Goal: Participate in discussion: Engage in conversation with other users on a specific topic

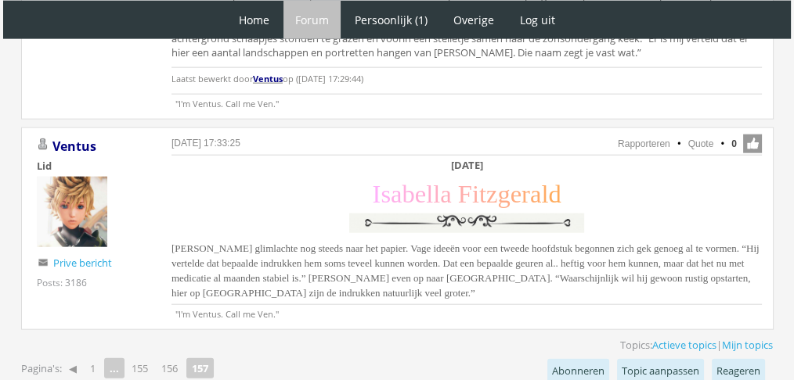
click at [516, 243] on span "Isabella glimlachte nog steeds naar het papier. Vage ideeën voor een tweede hoo…" at bounding box center [465, 271] width 588 height 56
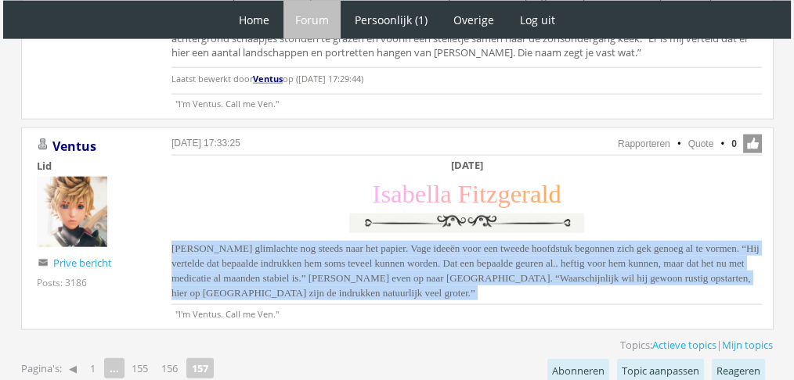
click at [516, 243] on span "Isabella glimlachte nog steeds naar het papier. Vage ideeën voor een tweede hoo…" at bounding box center [465, 271] width 588 height 56
copy div "Isabella glimlachte nog steeds naar het papier. Vage ideeën voor een tweede hoo…"
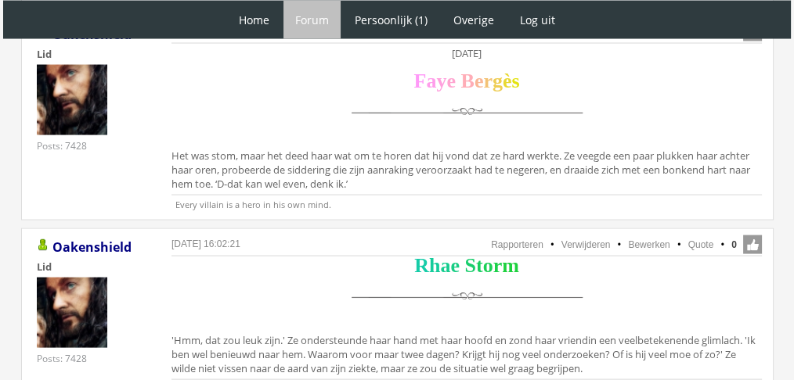
scroll to position [3219, 0]
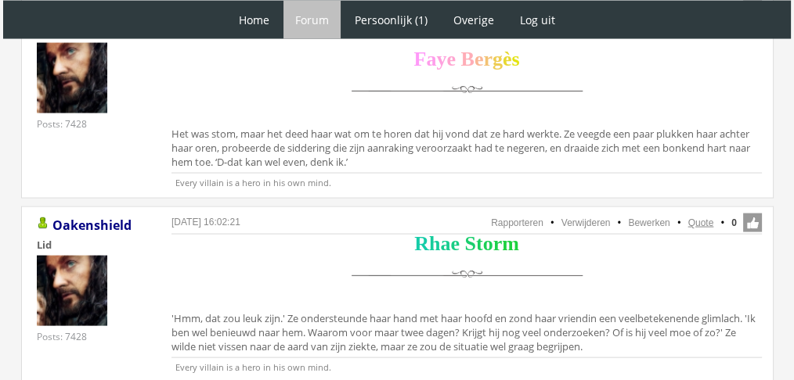
click at [704, 218] on link "Quote" at bounding box center [701, 223] width 26 height 11
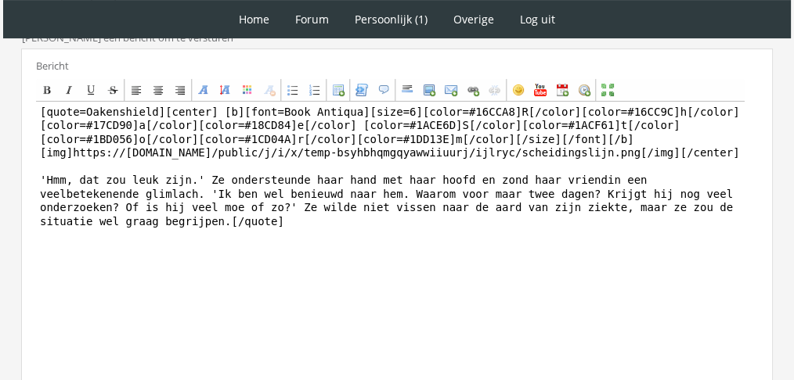
scroll to position [477, 0]
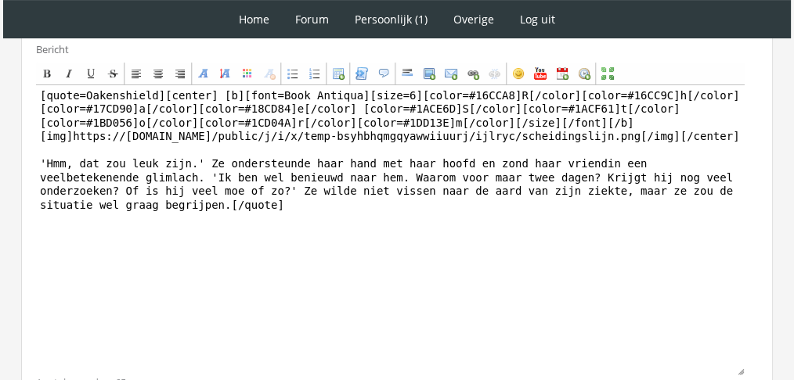
click at [772, 306] on html "1 Home Forum Forum index Actieve topics Mijn topics Persoonlijk (1) Profiel Pri…" at bounding box center [397, 19] width 794 height 992
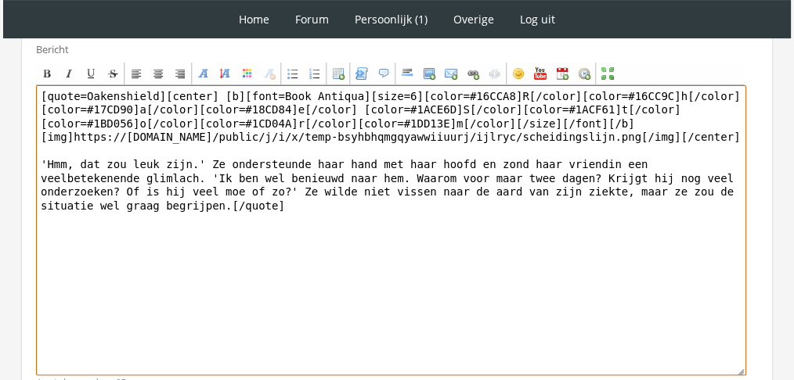
click at [399, 177] on textarea "[quote=Oakenshield][center] [b][font=Book Antiqua][size=6][color=#16CCA8]R[/col…" at bounding box center [391, 230] width 710 height 290
paste textarea "Rhae vroeg zich af wat er dan gebeurde als er heftige geuren waren – kreeg hij …"
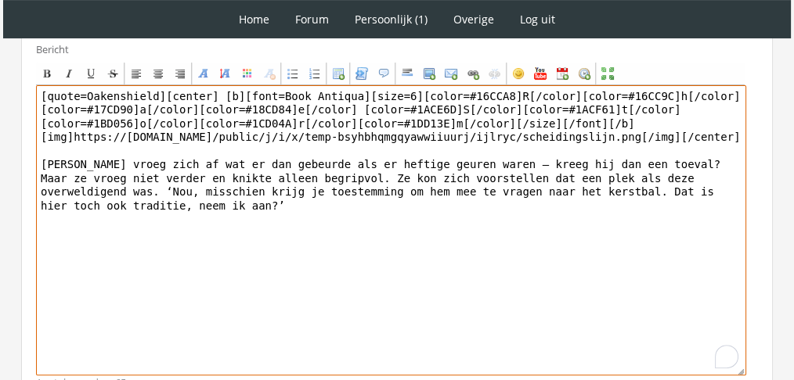
drag, startPoint x: 153, startPoint y: 95, endPoint x: 0, endPoint y: 58, distance: 157.0
click at [0, 58] on div "1 Home Forum Forum index Actieve topics Mijn topics Persoonlijk (1) Profiel Pri…" at bounding box center [397, 19] width 794 height 992
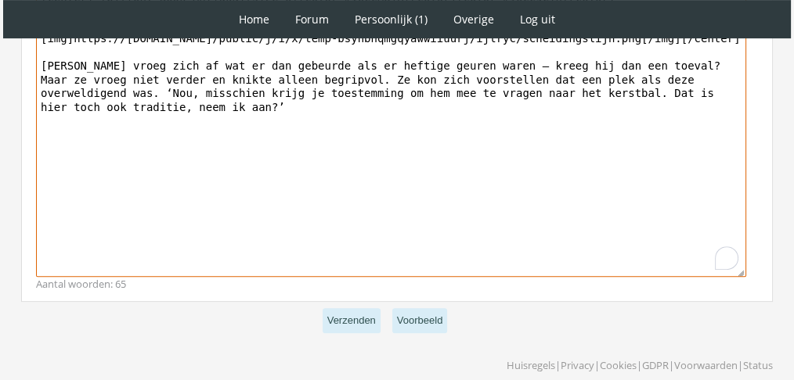
scroll to position [585, 0]
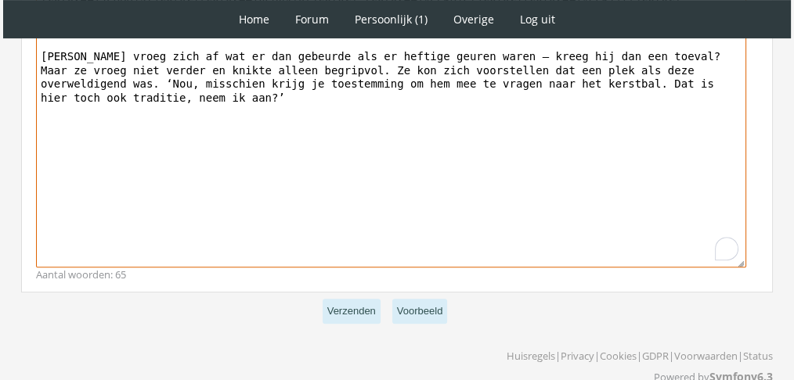
type textarea "[center] [b][font=Book Antiqua][size=6][color=#16CCA8]R[/color][color=#16CC9C]h…"
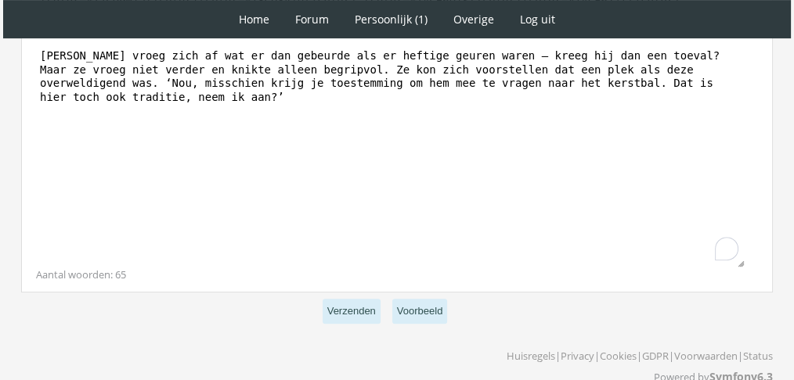
scroll to position [584, 0]
drag, startPoint x: 370, startPoint y: 321, endPoint x: 362, endPoint y: 312, distance: 12.2
click at [362, 312] on p "Verzenden Voorbeeld" at bounding box center [396, 312] width 751 height 38
click at [362, 312] on button "Verzenden" at bounding box center [351, 313] width 58 height 26
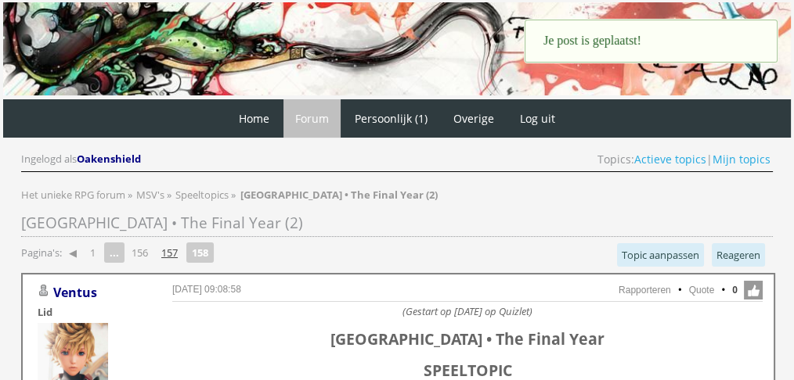
click at [174, 250] on link "157" at bounding box center [169, 253] width 29 height 22
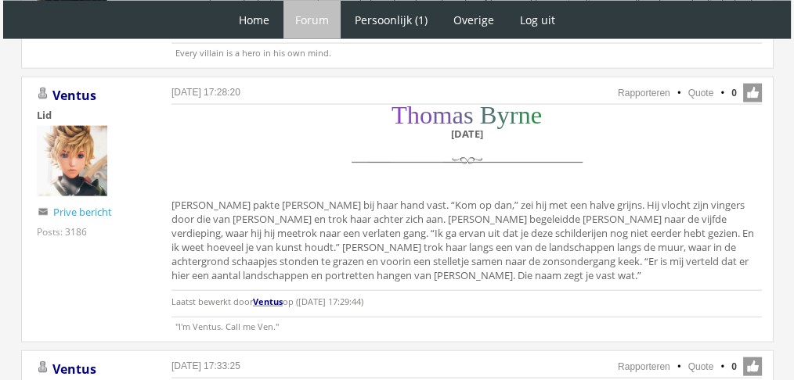
scroll to position [3528, 0]
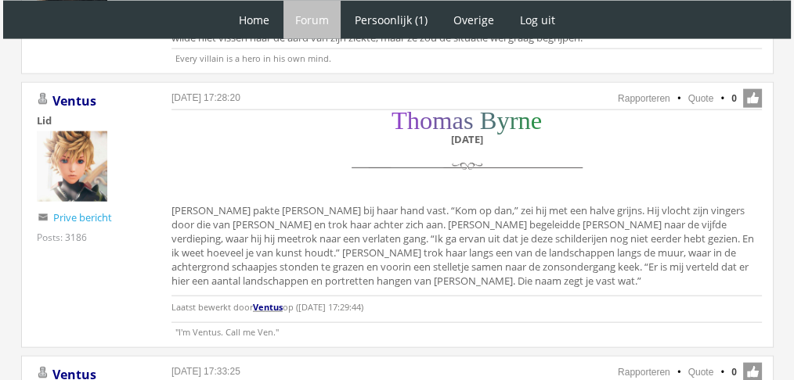
click at [317, 215] on div "T h o m a s B y r n e Zaterdag 4 december Thomas pakte Faye bij haar hand vast.…" at bounding box center [466, 218] width 590 height 210
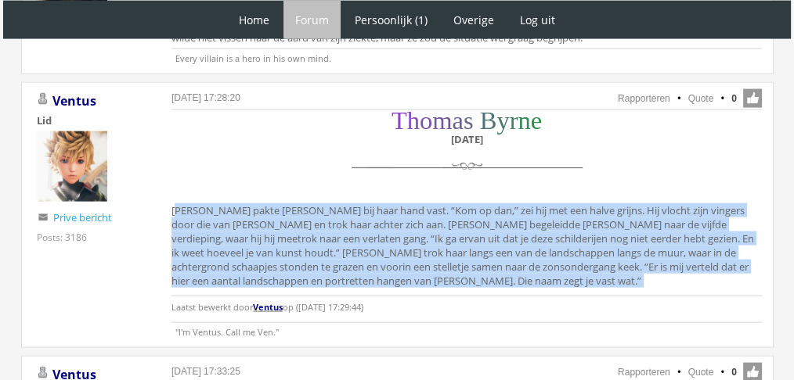
click at [317, 215] on div "T h o m a s B y r n e Zaterdag 4 december Thomas pakte Faye bij haar hand vast.…" at bounding box center [466, 218] width 590 height 210
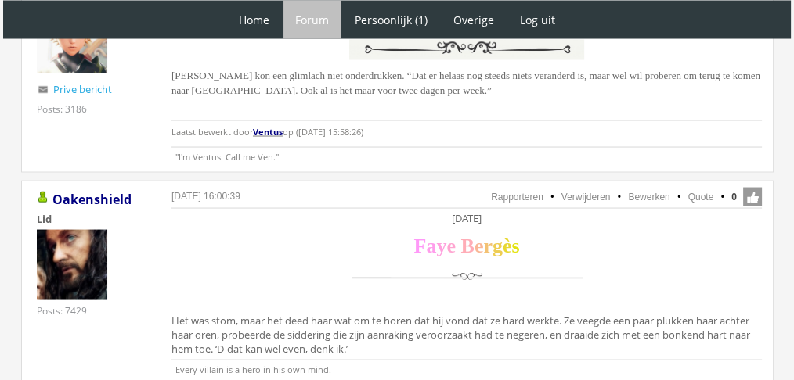
scroll to position [3026, 0]
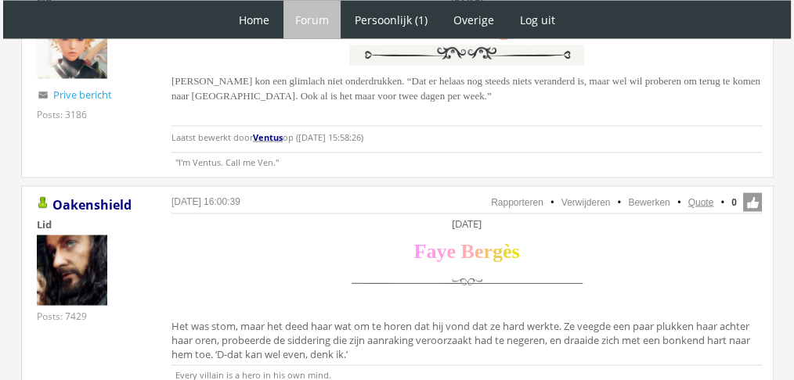
click at [693, 197] on link "Quote" at bounding box center [701, 202] width 26 height 11
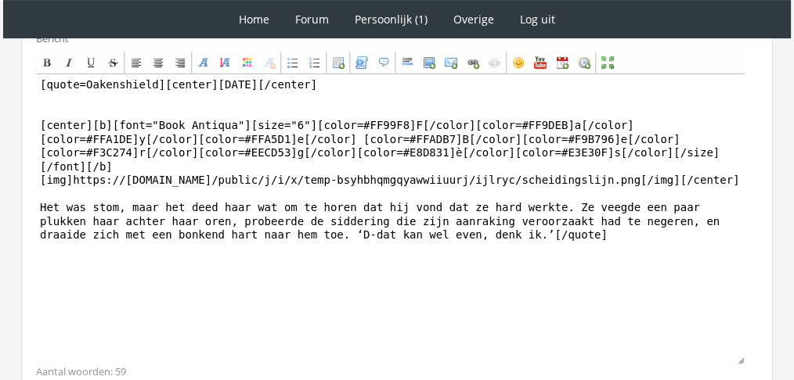
scroll to position [525, 0]
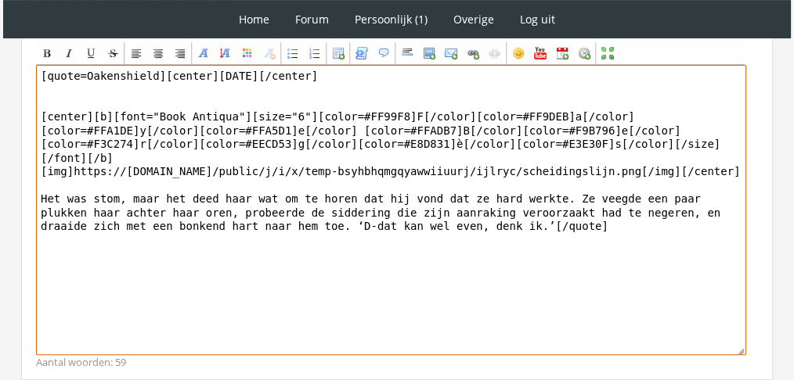
click at [200, 197] on textarea "[quote=Oakenshield][center][DATE][/center] [center][b][font="Book Antiqua"][siz…" at bounding box center [391, 210] width 710 height 290
paste textarea "[PERSON_NAME] was zich hevig bewust van [PERSON_NAME] hand in de hare. Ze zou h…"
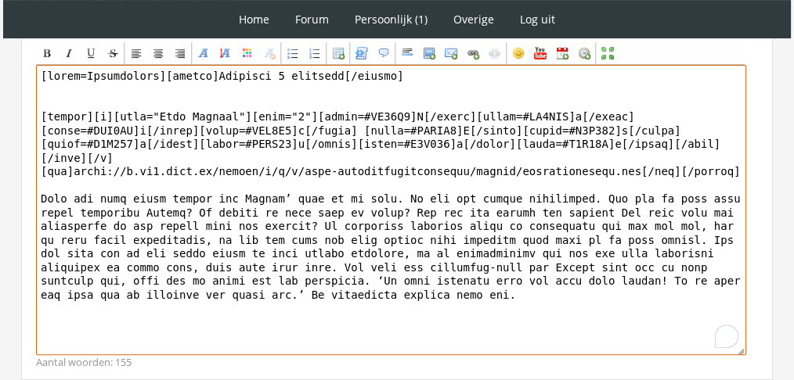
drag, startPoint x: 149, startPoint y: 72, endPoint x: 0, endPoint y: 34, distance: 153.4
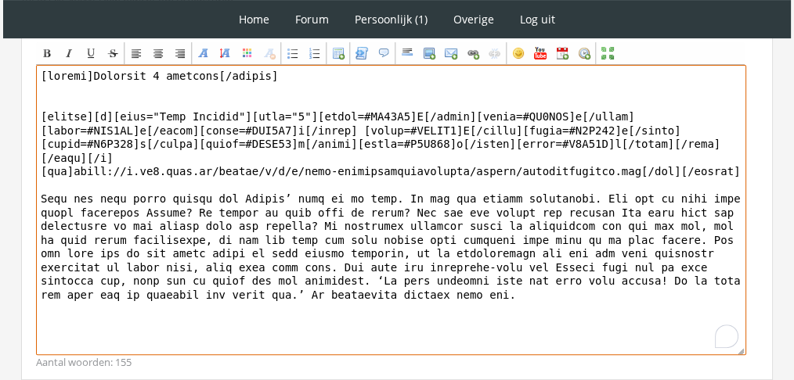
scroll to position [635, 0]
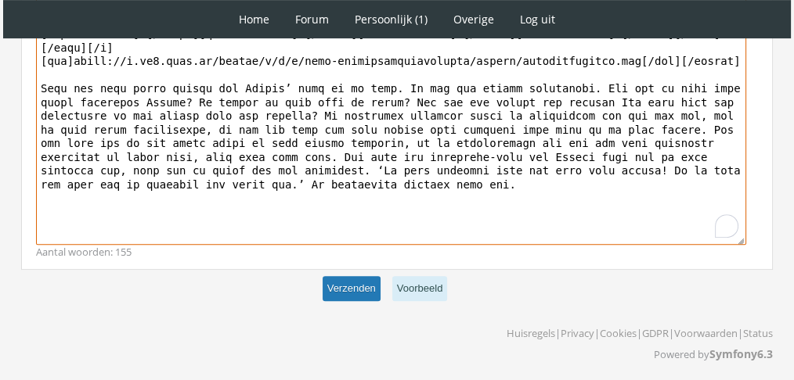
type textarea "[center]Zaterdag 4 december[/center] [center][b][font="Book Antiqua"][size="6"]…"
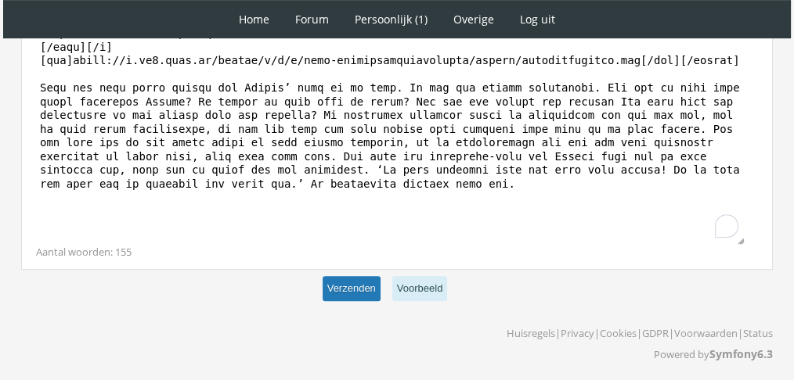
click at [338, 278] on button "Verzenden" at bounding box center [351, 289] width 58 height 26
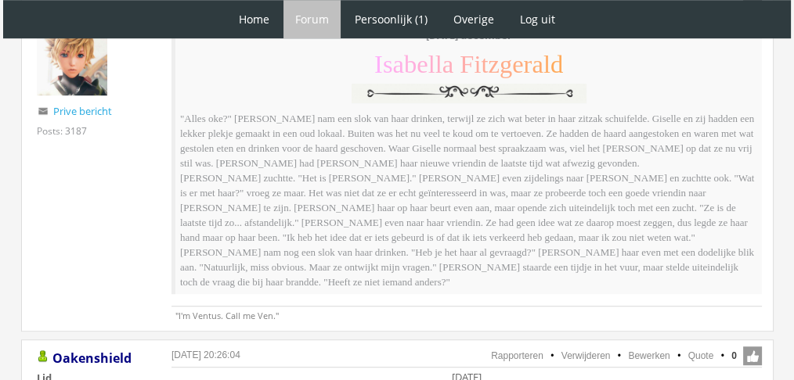
scroll to position [1094, 0]
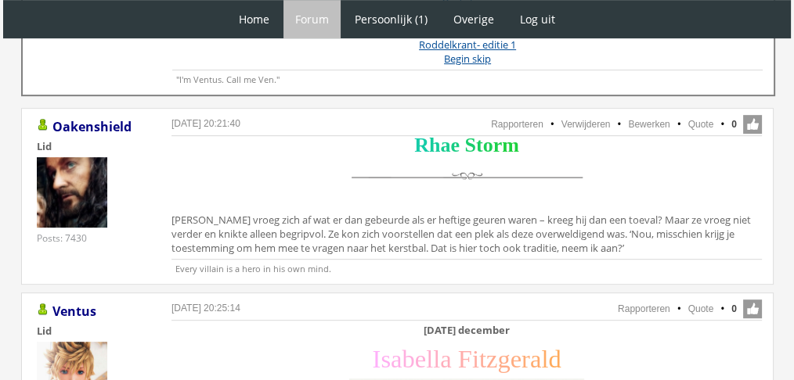
scroll to position [789, 0]
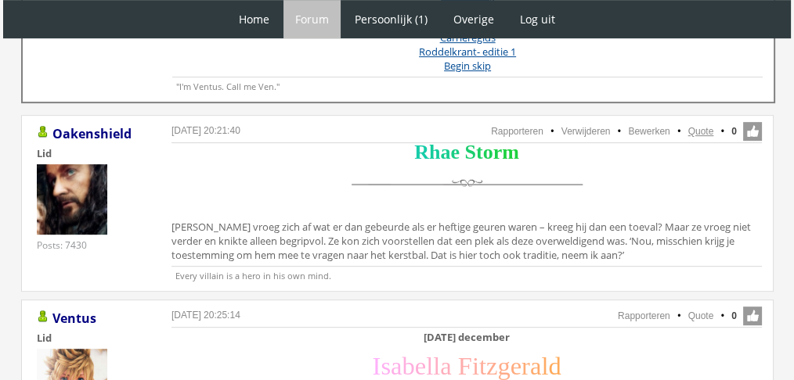
click at [700, 131] on link "Quote" at bounding box center [701, 131] width 26 height 11
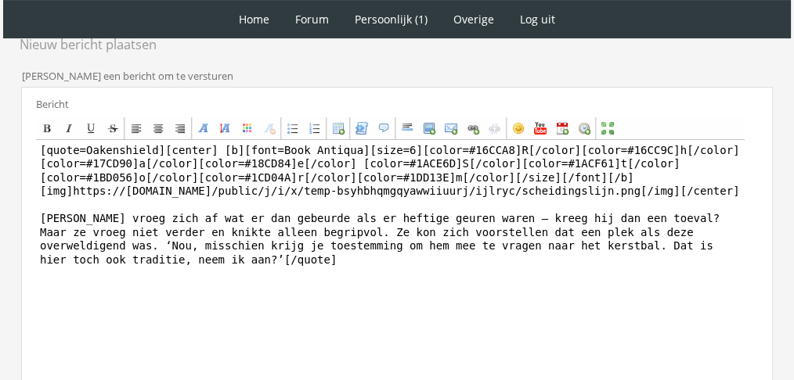
scroll to position [423, 0]
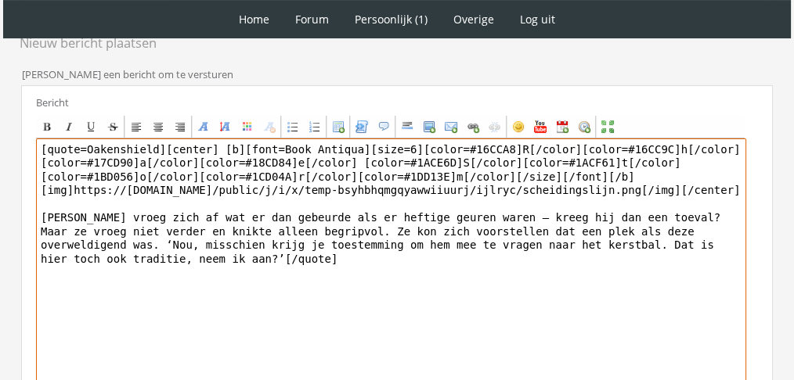
click at [502, 258] on textarea "[quote=Oakenshield][center] [b][font=Book Antiqua][size=6][color=#16CCA8]R[/col…" at bounding box center [391, 284] width 710 height 290
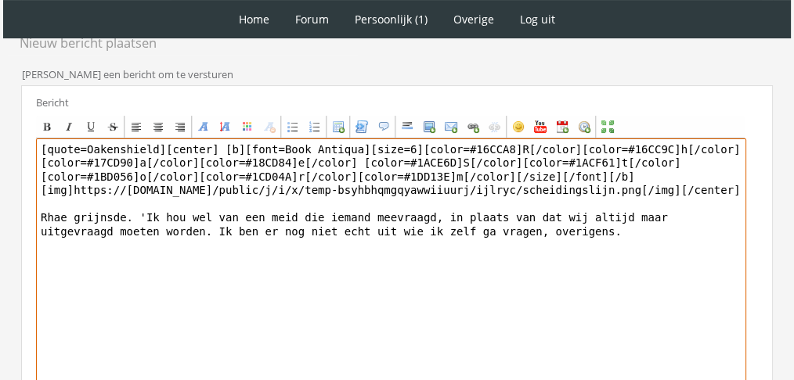
click at [398, 206] on textarea "[quote=Oakenshield][center] [b][font=Book Antiqua][size=6][color=#16CCA8]R[/col…" at bounding box center [391, 284] width 710 height 290
click at [396, 212] on textarea "[quote=Oakenshield][center] [b][font=Book Antiqua][size=6][color=#16CCA8]R[/col…" at bounding box center [391, 284] width 710 height 290
click at [86, 224] on textarea "[quote=Oakenshield][center] [b][font=Book Antiqua][size=6][color=#16CCA8]R[/col…" at bounding box center [391, 284] width 710 height 290
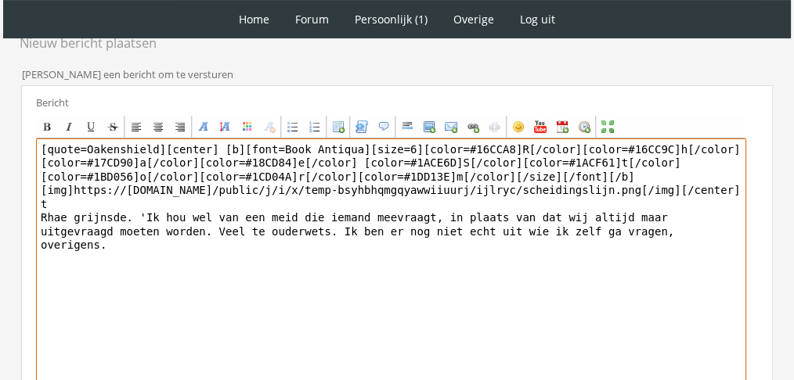
click at [590, 228] on textarea "[quote=Oakenshield][center] [b][font=Book Antiqua][size=6][color=#16CCA8]R[/col…" at bounding box center [391, 284] width 710 height 290
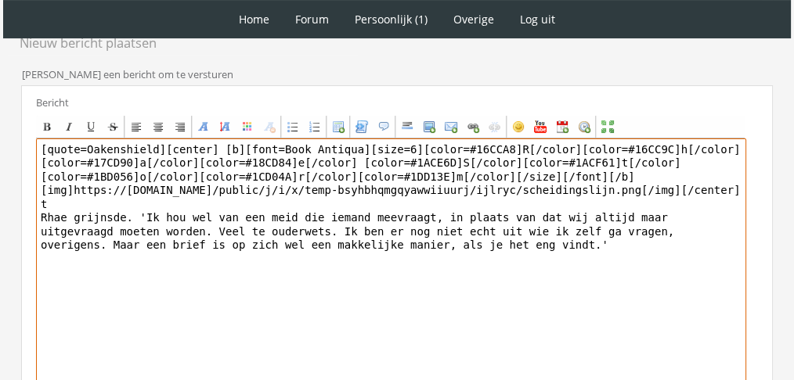
click at [334, 203] on textarea "[quote=Oakenshield][center] [b][font=Book Antiqua][size=6][color=#16CCA8]R[/col…" at bounding box center [391, 284] width 710 height 290
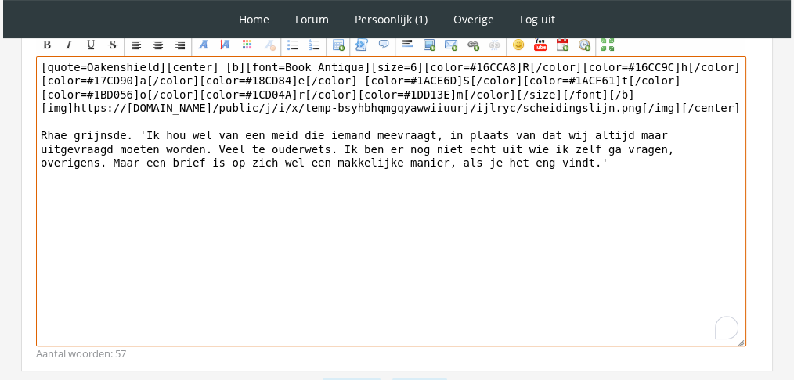
scroll to position [589, 0]
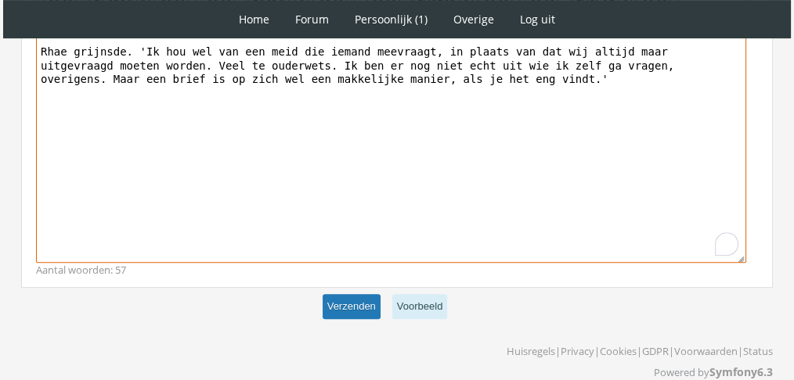
type textarea "[quote=Oakenshield][center] [b][font=Book Antiqua][size=6][color=#16CCA8]R[/col…"
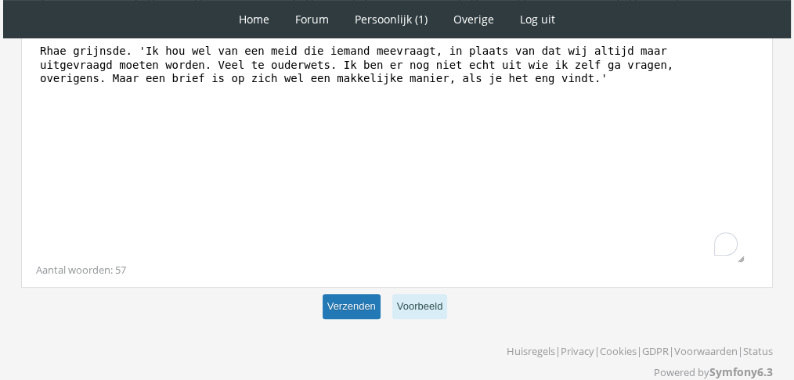
scroll to position [588, 0]
click at [368, 302] on button "Verzenden" at bounding box center [351, 308] width 58 height 26
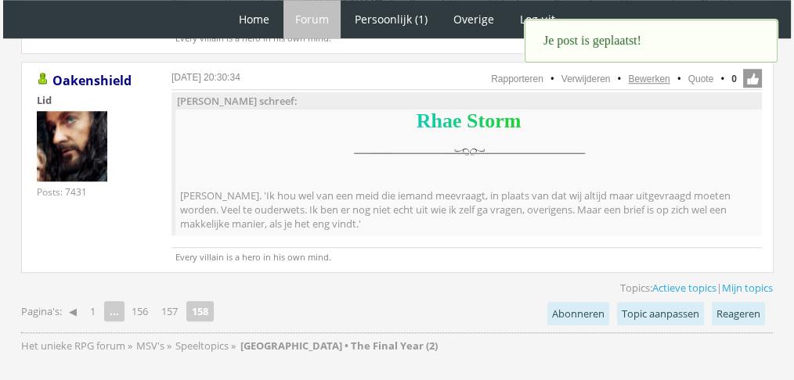
click at [650, 75] on link "Bewerken" at bounding box center [648, 79] width 41 height 11
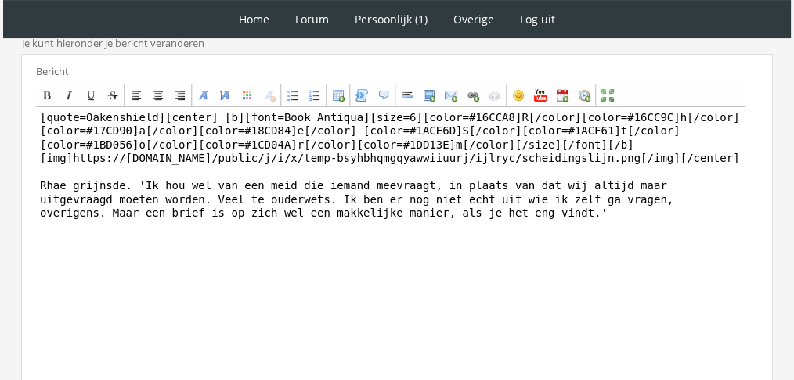
scroll to position [455, 0]
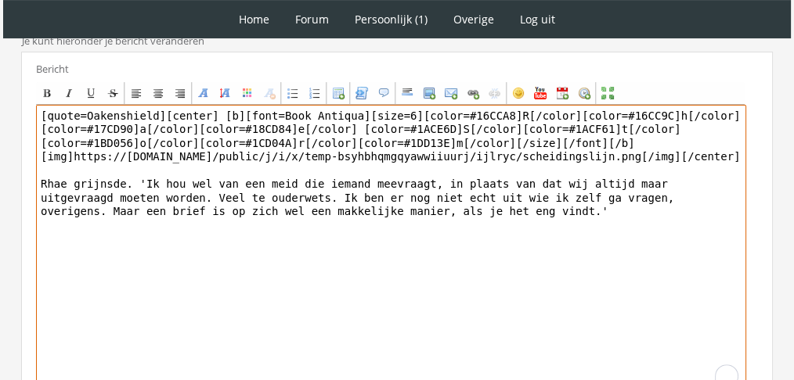
drag, startPoint x: 151, startPoint y: 111, endPoint x: 0, endPoint y: 70, distance: 156.4
click at [0, 70] on div "1 Home Forum Forum index Actieve topics Mijn topics Persoonlijk (1) Profiel Pri…" at bounding box center [397, 40] width 794 height 991
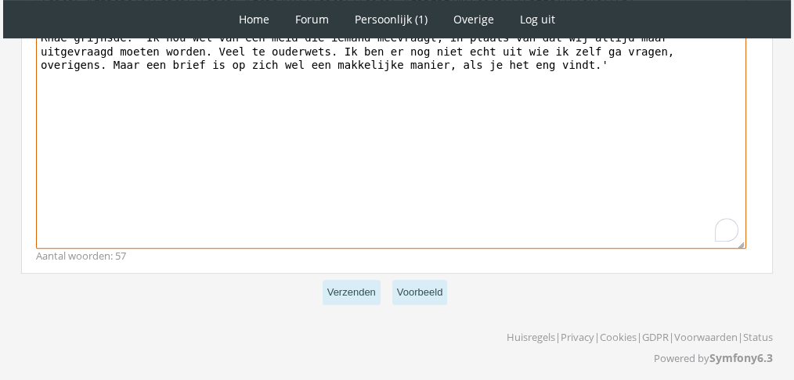
scroll to position [606, 0]
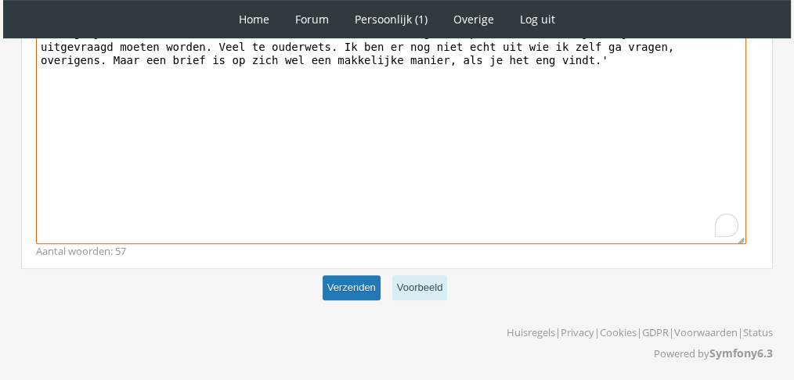
type textarea "[center] [b][font=Book Antiqua][size=6][color=#16CCA8]R[/color][color=#16CC9C]h…"
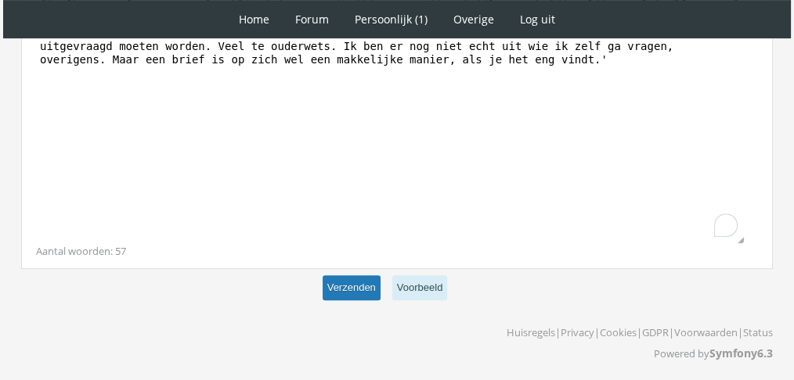
scroll to position [606, 0]
click at [339, 279] on button "Verzenden" at bounding box center [351, 289] width 58 height 26
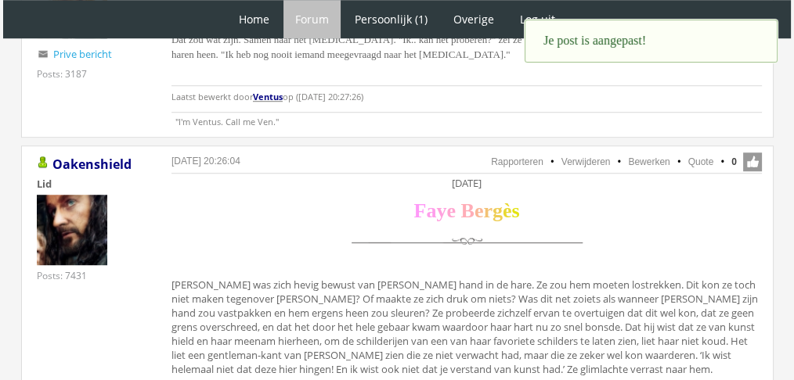
scroll to position [1168, 0]
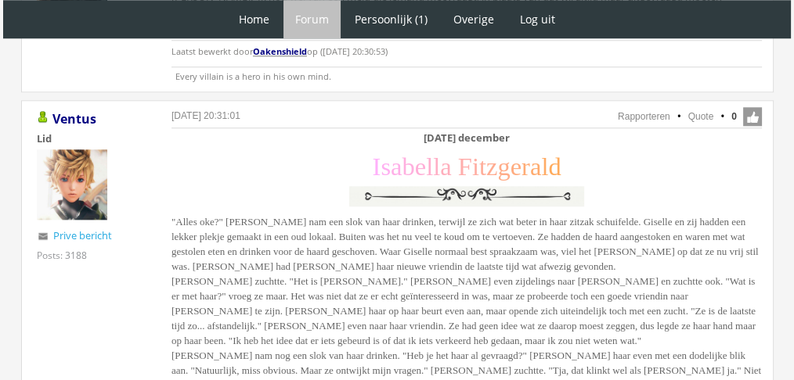
scroll to position [1648, 0]
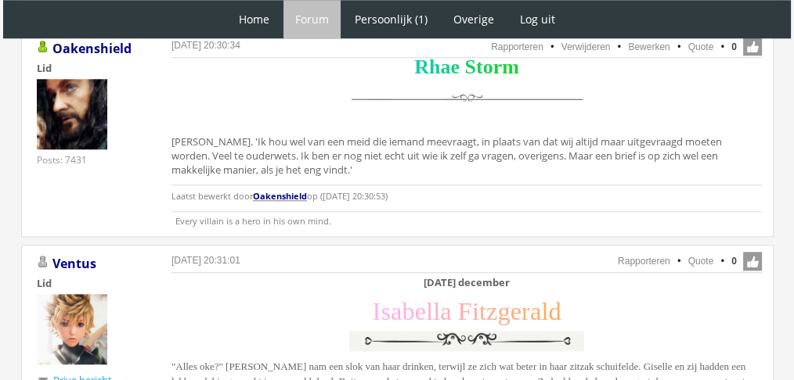
scroll to position [1457, 0]
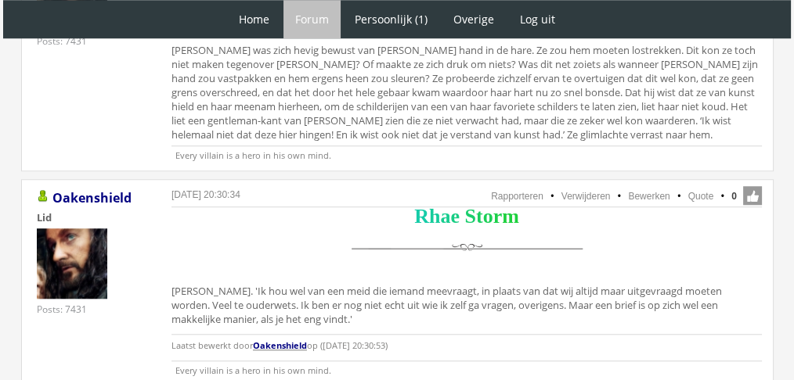
scroll to position [1445, 0]
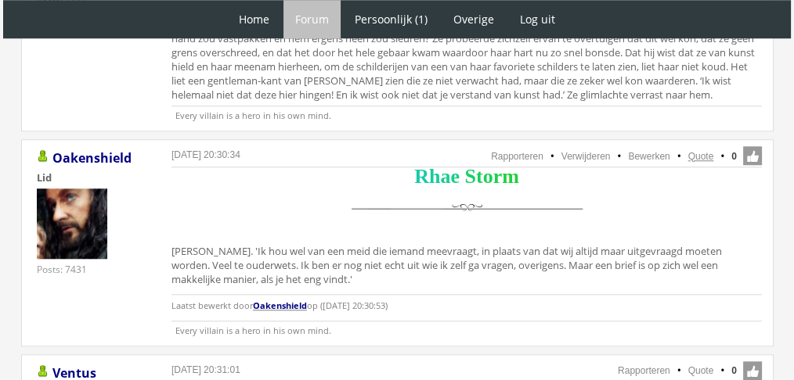
click at [700, 151] on link "Quote" at bounding box center [701, 156] width 26 height 11
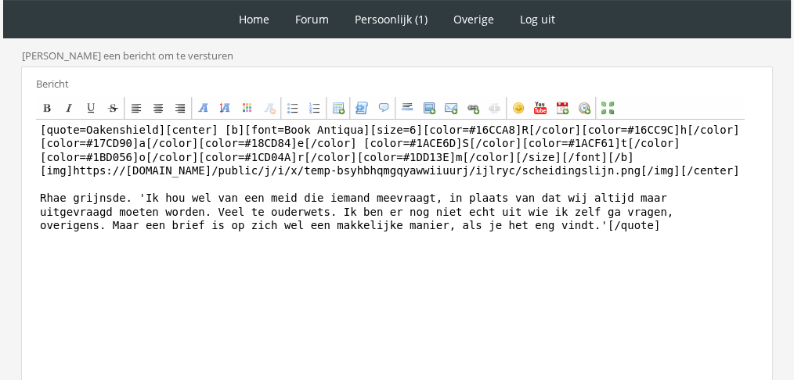
scroll to position [450, 0]
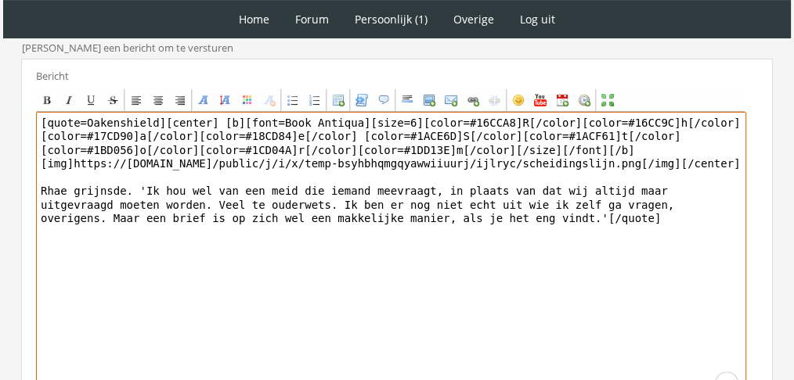
drag, startPoint x: 451, startPoint y: 249, endPoint x: 7, endPoint y: 188, distance: 447.9
click at [7, 188] on div "RPG Realm Ingelogd als Oakenshield Topics: Actieve topics | Mijn topics Het uni…" at bounding box center [396, 105] width 781 height 869
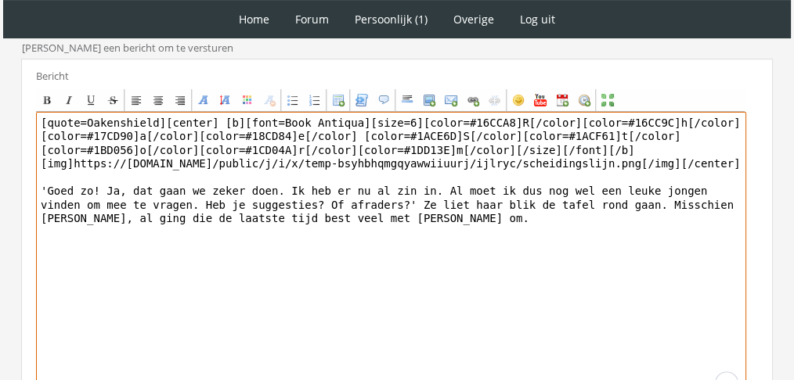
drag, startPoint x: 150, startPoint y: 113, endPoint x: 0, endPoint y: 72, distance: 155.9
click at [0, 72] on div "1 Home Forum Forum index Actieve topics Mijn topics Persoonlijk (1) Profiel Pri…" at bounding box center [397, 46] width 794 height 992
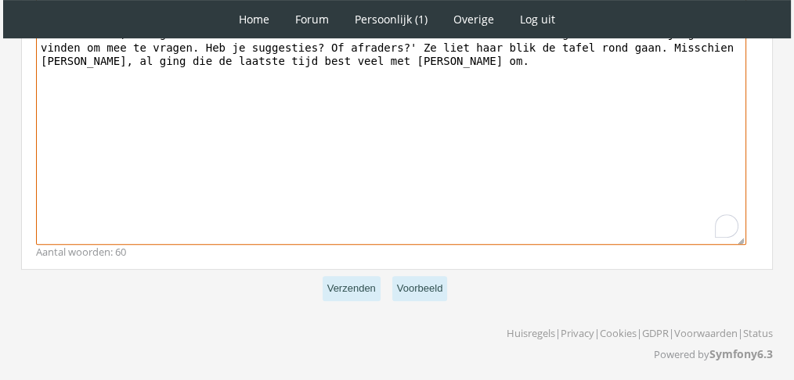
scroll to position [608, 0]
type textarea "[center] [b][font=Book Antiqua][size=6][color=#16CCA8]R[/color][color=#16CC9C]h…"
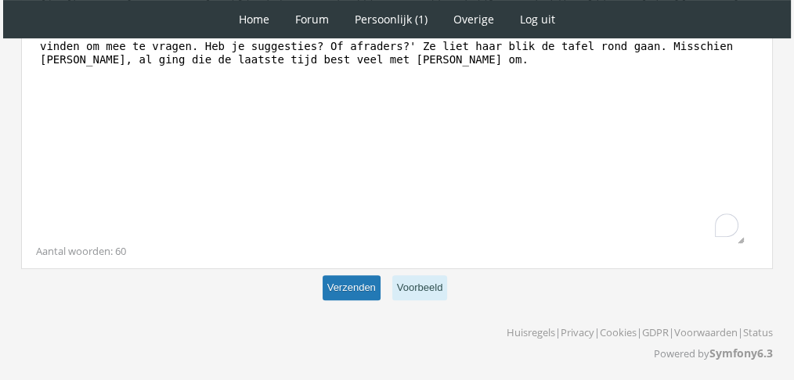
scroll to position [607, 0]
click at [352, 277] on button "Verzenden" at bounding box center [351, 289] width 58 height 26
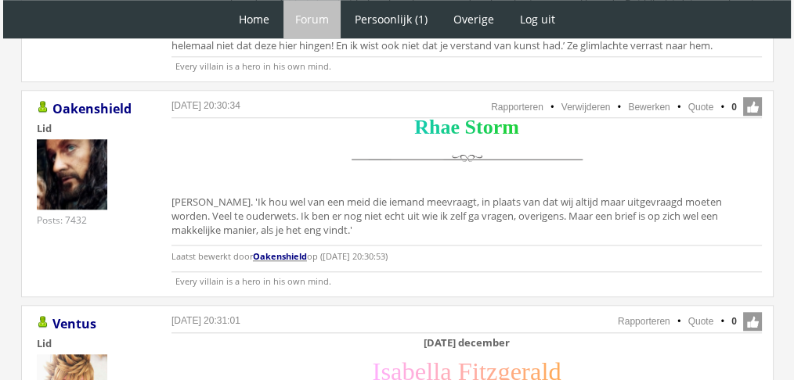
scroll to position [1482, 0]
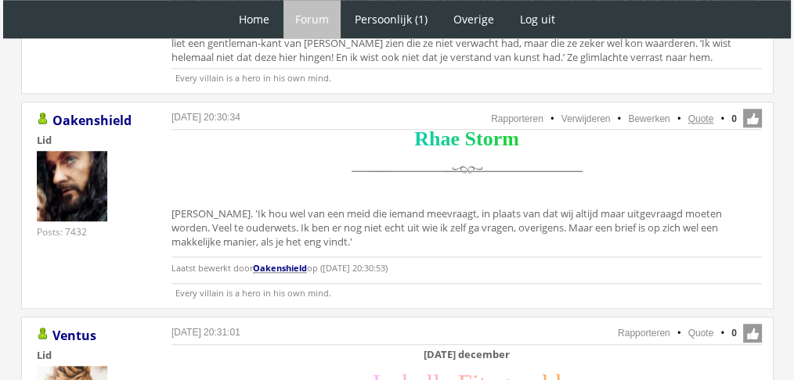
click at [705, 113] on link "Quote" at bounding box center [701, 118] width 26 height 11
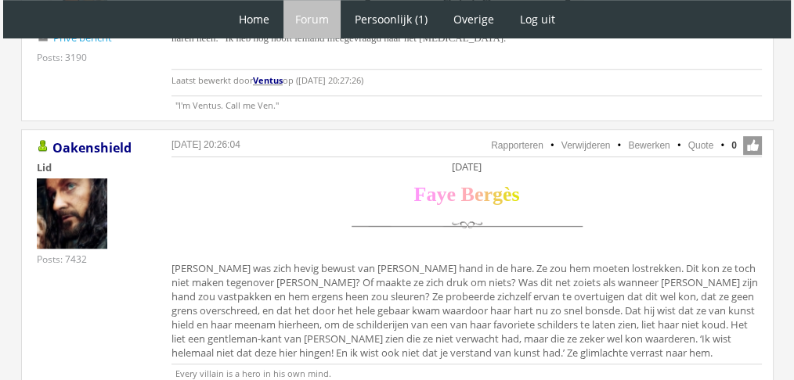
scroll to position [1175, 0]
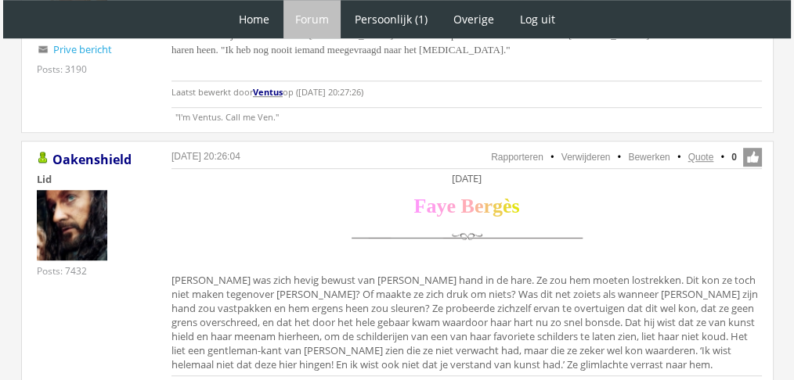
click at [703, 152] on link "Quote" at bounding box center [701, 157] width 26 height 11
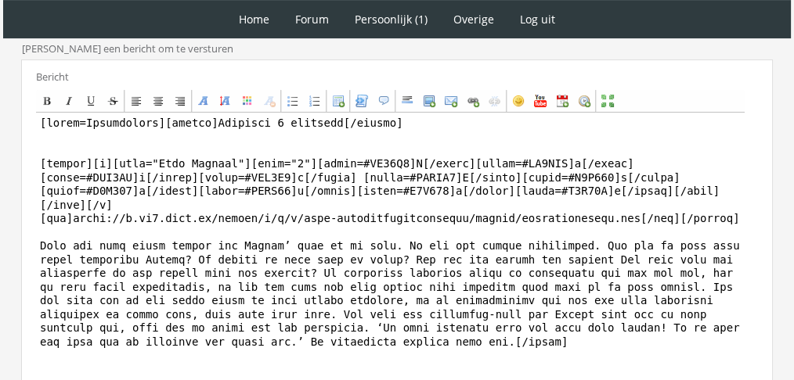
scroll to position [571, 0]
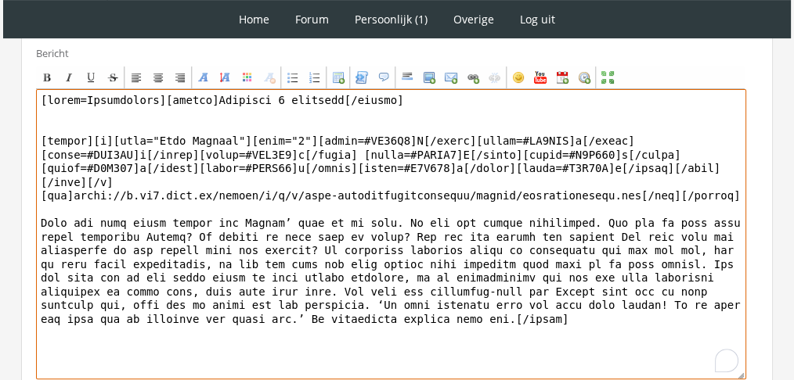
drag, startPoint x: 453, startPoint y: 339, endPoint x: 366, endPoint y: 307, distance: 92.6
click at [441, 340] on textarea "To enrich screen reader interactions, please activate Accessibility in Grammarl…" at bounding box center [391, 234] width 710 height 290
click at [274, 253] on textarea "To enrich screen reader interactions, please activate Accessibility in Grammarl…" at bounding box center [391, 234] width 710 height 290
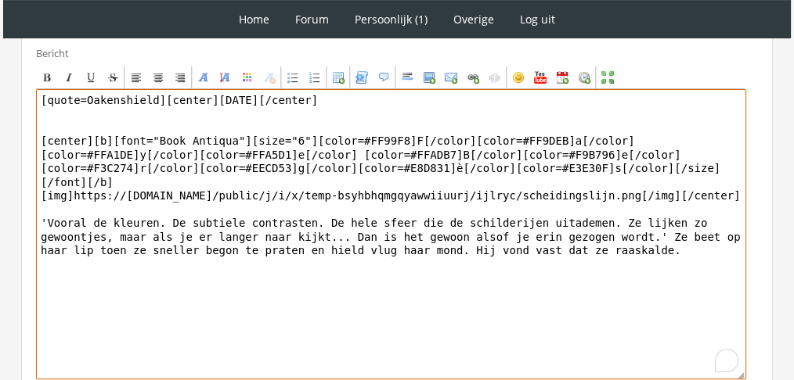
drag, startPoint x: 151, startPoint y: 82, endPoint x: 0, endPoint y: 34, distance: 158.4
click at [326, 219] on textarea "[center]Zaterdag 4 december[/center] [center][b][font="Book Antiqua"][size="6"]…" at bounding box center [391, 234] width 710 height 290
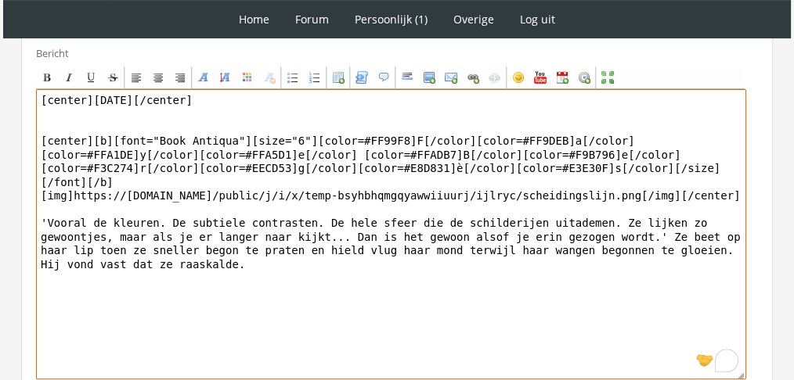
type textarea "[center]Zaterdag 4 december[/center] [center][b][font="Book Antiqua"][size="6"]…"
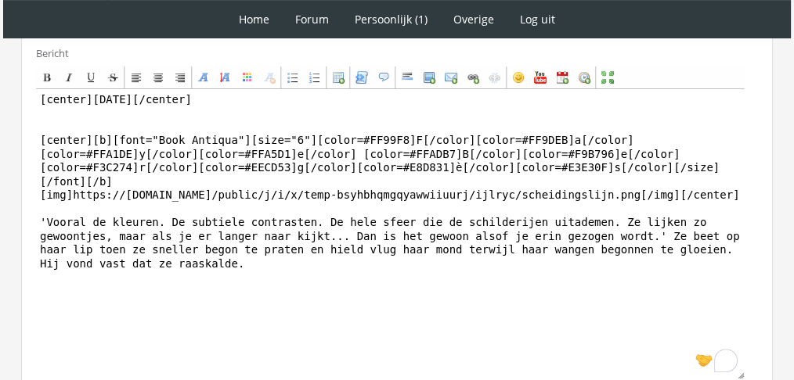
drag, startPoint x: 793, startPoint y: 243, endPoint x: 774, endPoint y: 321, distance: 80.5
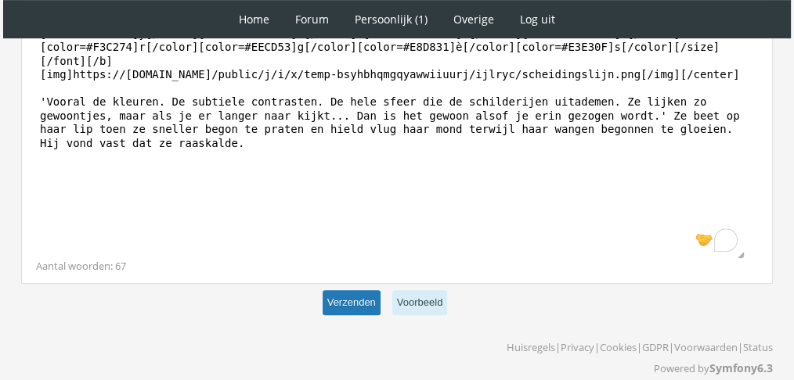
click at [360, 290] on button "Verzenden" at bounding box center [351, 303] width 58 height 26
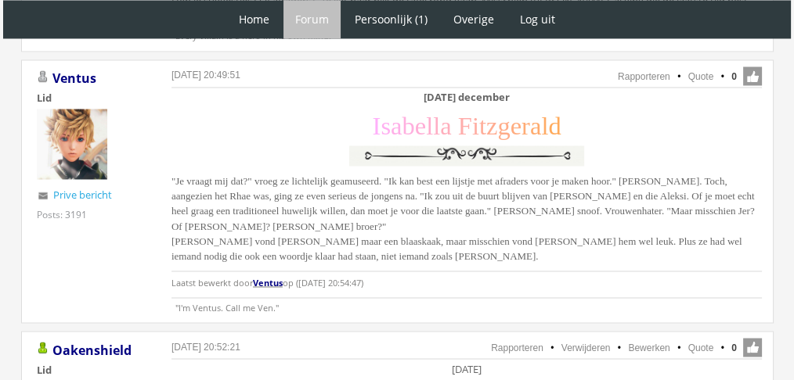
scroll to position [2747, 0]
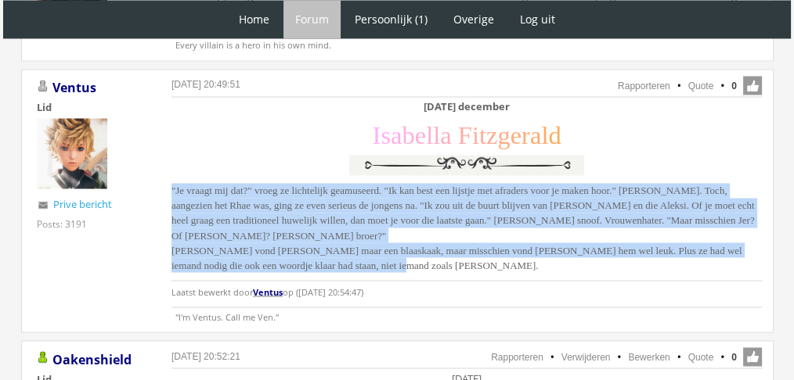
drag, startPoint x: 466, startPoint y: 247, endPoint x: 172, endPoint y: 178, distance: 301.4
click at [172, 178] on div "[DATE] december [PERSON_NAME] F i t z g e r a l d "Je vraagt mij dat?" vroeg ze…" at bounding box center [466, 202] width 590 height 207
copy span ""Je vraagt mij dat?" vroeg ze lichtelijk geamuseerd. "Ik kan best een lijstje m…"
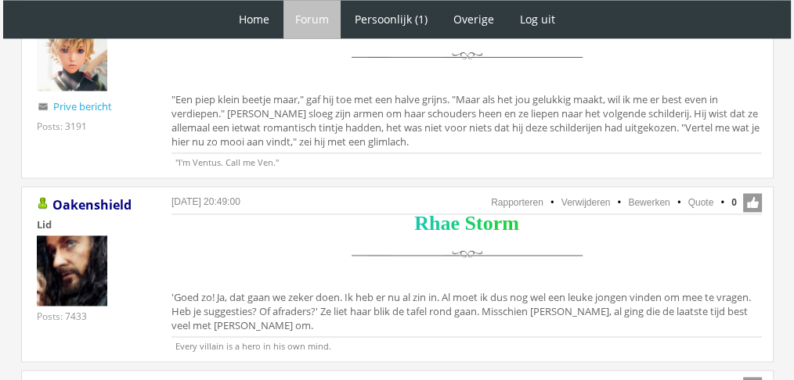
scroll to position [2455, 0]
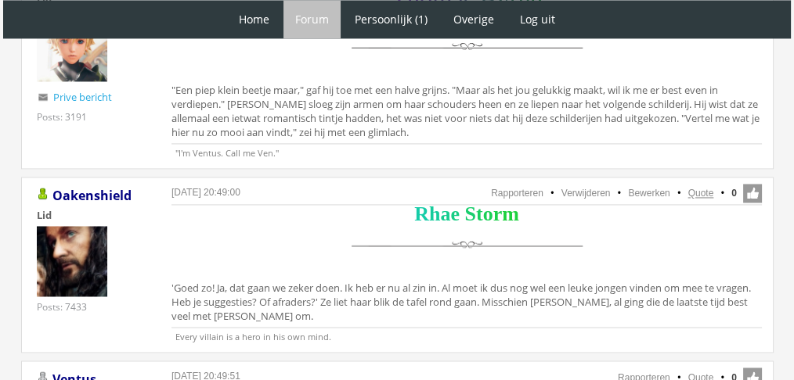
click at [700, 188] on link "Quote" at bounding box center [701, 193] width 26 height 11
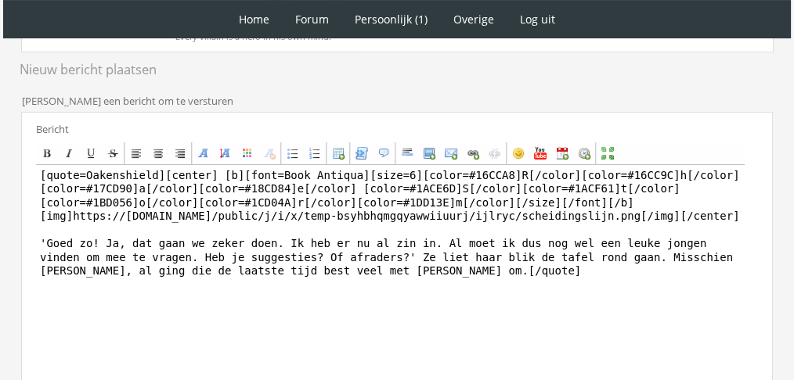
scroll to position [433, 0]
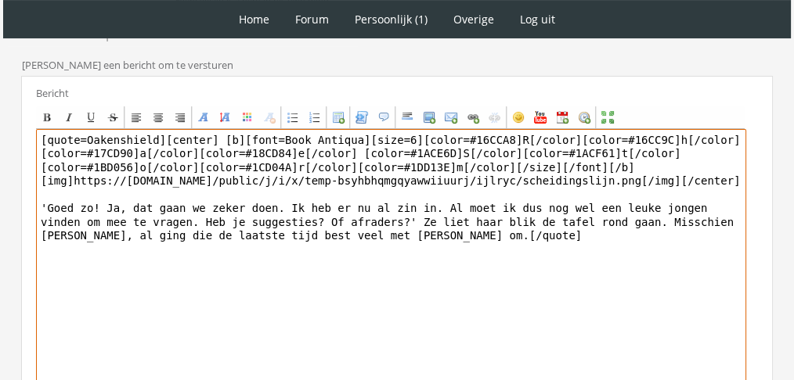
drag, startPoint x: 444, startPoint y: 259, endPoint x: 0, endPoint y: 208, distance: 447.4
click at [0, 208] on div "1 Home Forum Forum index Actieve topics Mijn topics Persoonlijk (1) Profiel Pri…" at bounding box center [397, 63] width 794 height 992
paste textarea ""Je vraagt mij dat?" vroeg ze lichtelijk geamuseerd. "Ik kan best een lijstje m…"
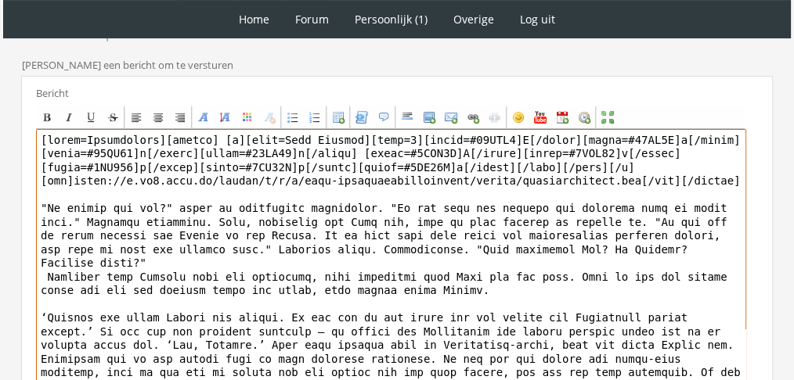
click at [70, 223] on textarea "To enrich screen reader interactions, please activate Accessibility in Grammarl…" at bounding box center [391, 274] width 710 height 290
click at [67, 225] on textarea "To enrich screen reader interactions, please activate Accessibility in Grammarl…" at bounding box center [391, 274] width 710 height 290
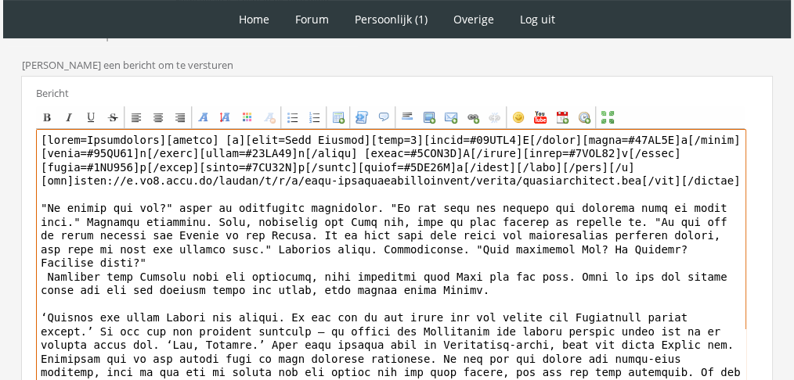
click at [67, 225] on textarea "To enrich screen reader interactions, please activate Accessibility in Grammarl…" at bounding box center [391, 274] width 710 height 290
click at [383, 275] on textarea "To enrich screen reader interactions, please activate Accessibility in Grammarl…" at bounding box center [391, 274] width 710 height 290
drag, startPoint x: 470, startPoint y: 279, endPoint x: 20, endPoint y: 196, distance: 457.5
click at [20, 196] on div "RPG Realm Ingelogd als Oakenshield Topics: Actieve topics | Mijn topics Het uni…" at bounding box center [396, 122] width 781 height 869
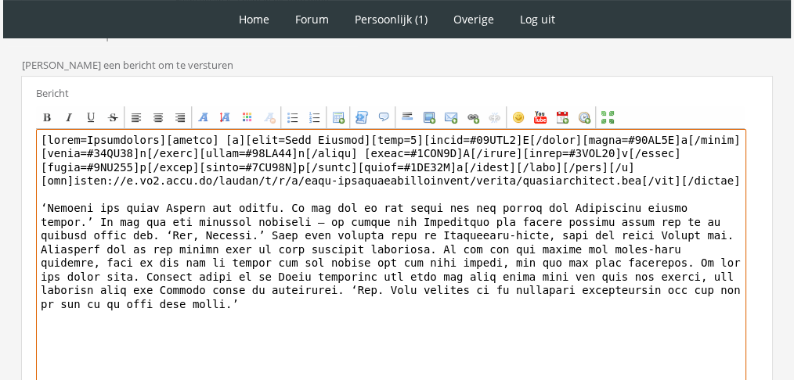
click at [88, 233] on textarea "To enrich screen reader interactions, please activate Accessibility in Grammarl…" at bounding box center [391, 274] width 710 height 290
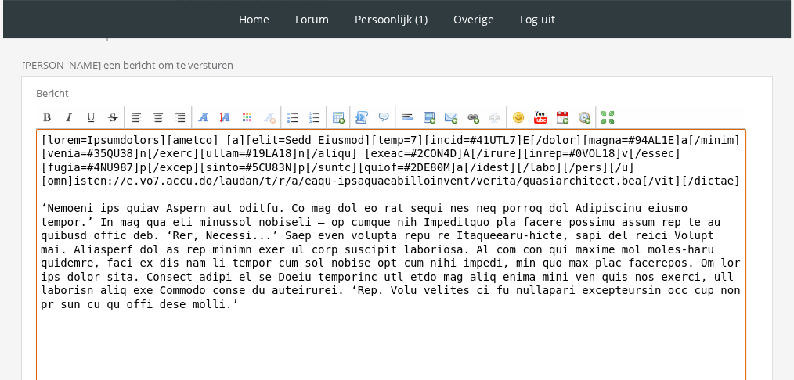
drag, startPoint x: 153, startPoint y: 134, endPoint x: 0, endPoint y: 95, distance: 158.1
click at [0, 96] on div "1 Home Forum Forum index Actieve topics Mijn topics Persoonlijk (1) Profiel Pri…" at bounding box center [397, 63] width 794 height 992
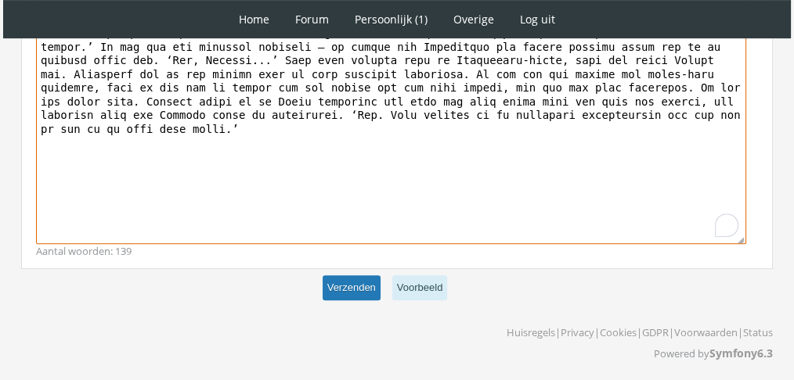
type textarea "[center] [b][font=Book Antiqua][size=6][color=#16CCA8]R[/color][color=#16CC9C]h…"
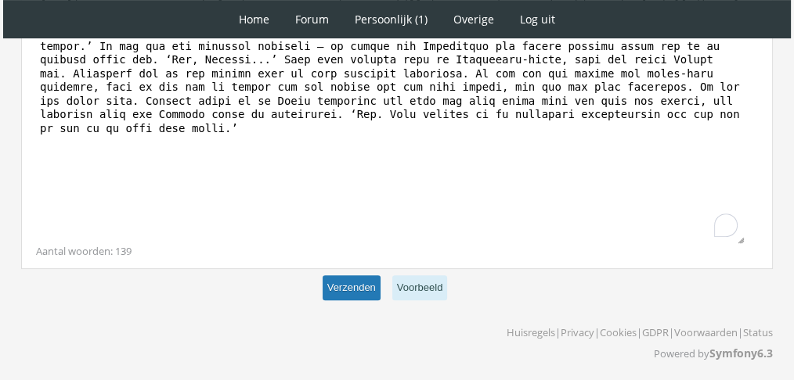
scroll to position [607, 0]
click at [369, 288] on button "Verzenden" at bounding box center [351, 289] width 58 height 26
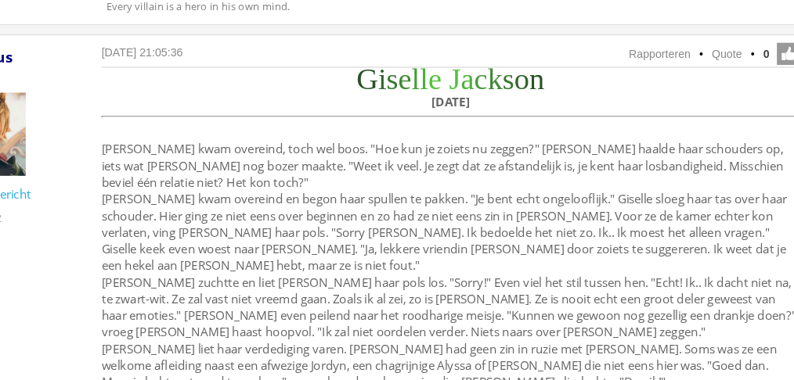
scroll to position [3211, 0]
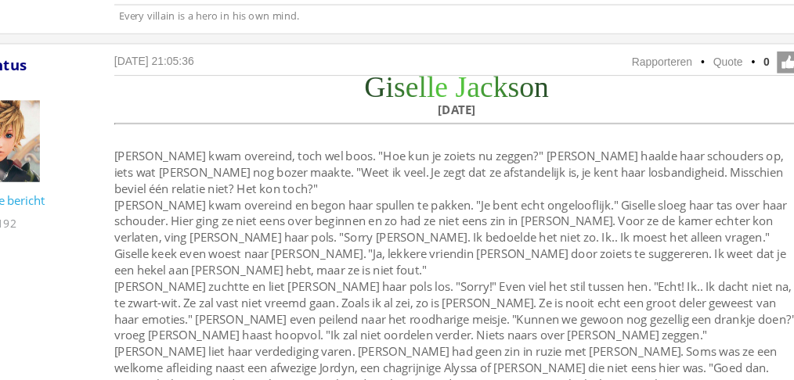
click at [435, 379] on div "14 september 2025 om 21:05:36 Rapporteren Quote 0 Acties: Rapporteren Quote Ven…" at bounding box center [397, 254] width 752 height 331
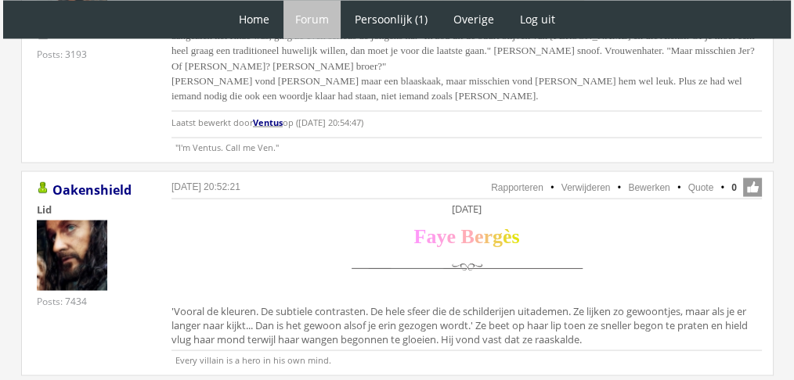
scroll to position [2912, 0]
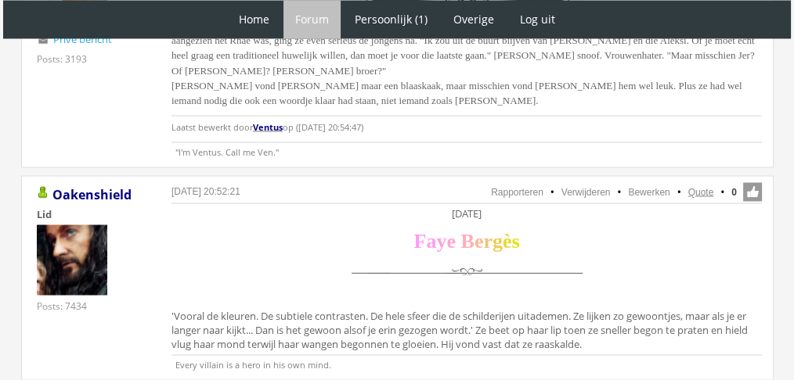
click at [696, 186] on link "Quote" at bounding box center [701, 191] width 26 height 11
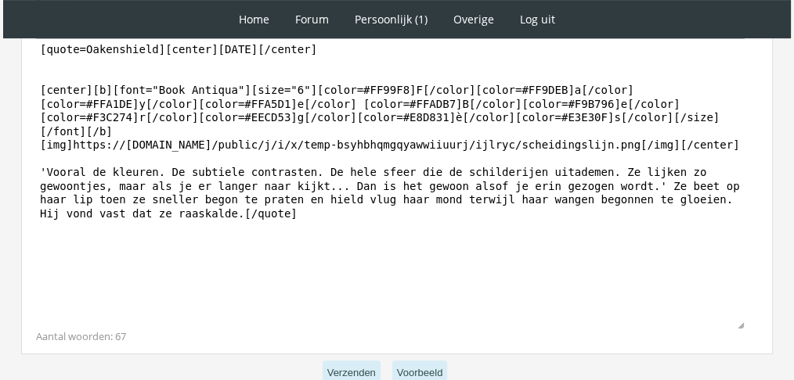
scroll to position [568, 0]
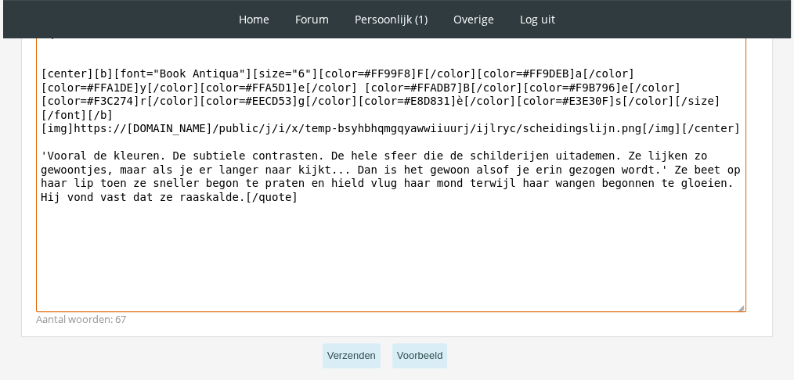
click at [520, 266] on textarea "[quote=Oakenshield][center]Zaterdag 4 december[/center] [center][b][font="Book …" at bounding box center [391, 167] width 710 height 290
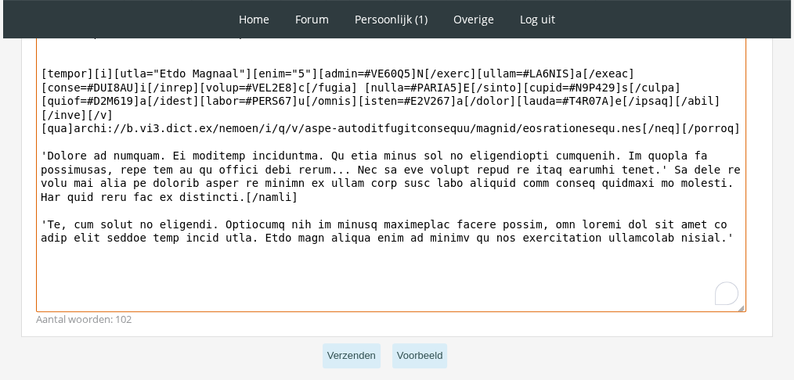
click at [207, 200] on textarea "To enrich screen reader interactions, please activate Accessibility in Grammarl…" at bounding box center [391, 167] width 710 height 290
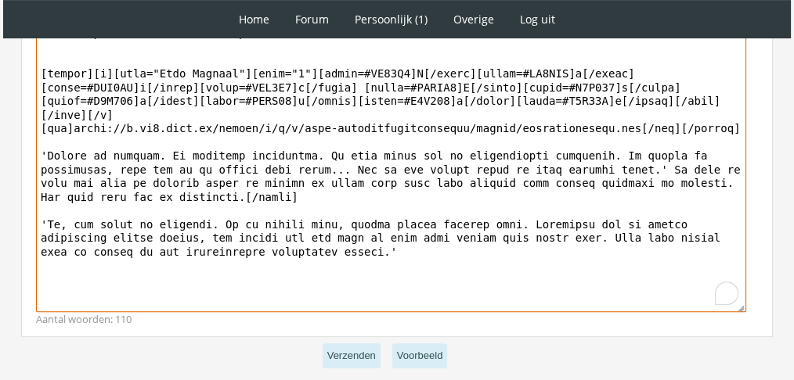
drag, startPoint x: 161, startPoint y: 181, endPoint x: 19, endPoint y: 132, distance: 150.5
click at [19, 132] on div "RPG Realm Ingelogd als Oakenshield Topics: Actieve topics | Mijn topics Het uni…" at bounding box center [396, 1] width 781 height 898
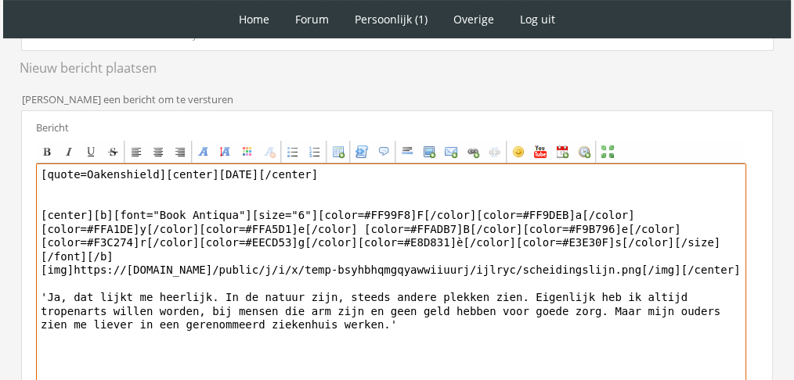
scroll to position [465, 0]
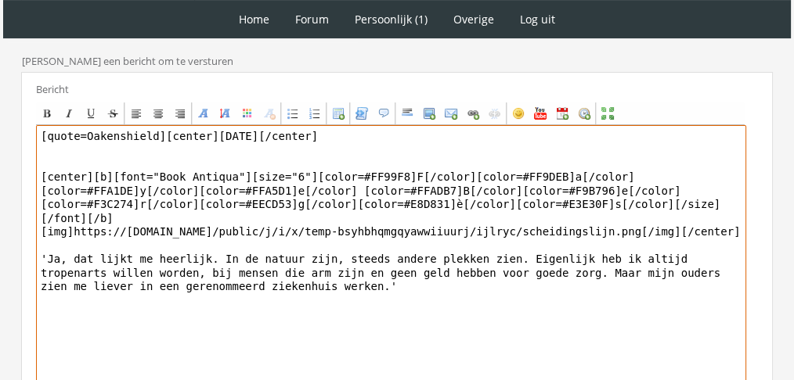
click at [155, 139] on textarea "[quote=Oakenshield][center]Zaterdag 4 december[/center] [center][b][font="Book …" at bounding box center [391, 270] width 710 height 290
drag, startPoint x: 154, startPoint y: 134, endPoint x: 0, endPoint y: 99, distance: 158.1
click at [0, 99] on div "1 Home Forum Forum index Actieve topics Mijn topics Persoonlijk (1) Profiel Pri…" at bounding box center [397, 45] width 794 height 1020
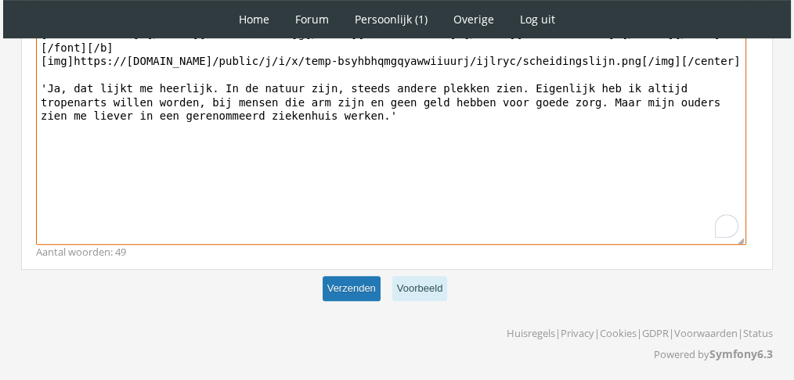
type textarea "[center]Zaterdag 4 december[/center] [center][b][font="Book Antiqua"][size="6"]…"
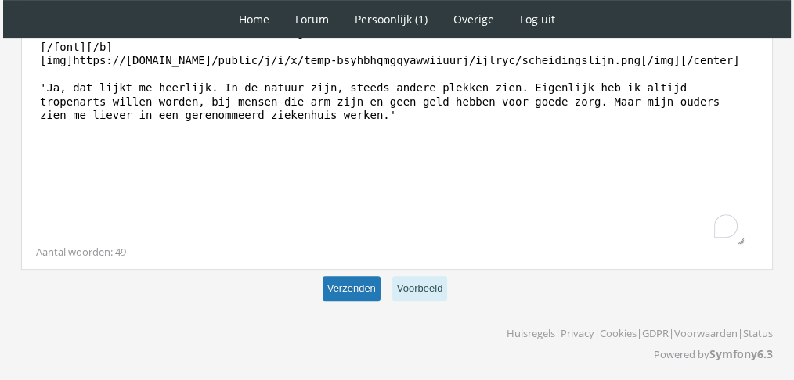
click at [371, 290] on button "Verzenden" at bounding box center [351, 289] width 58 height 26
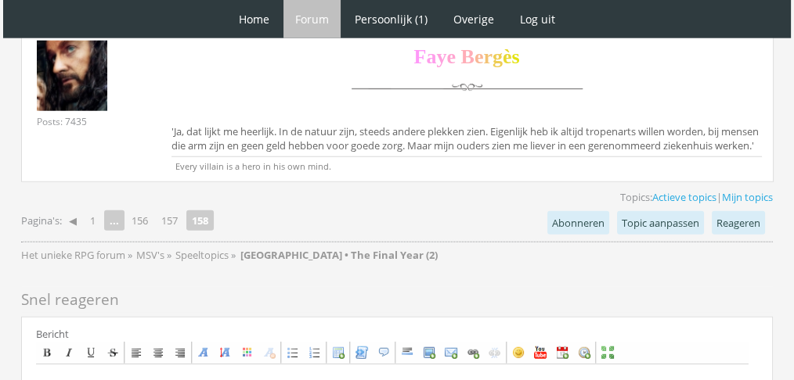
scroll to position [4239, 0]
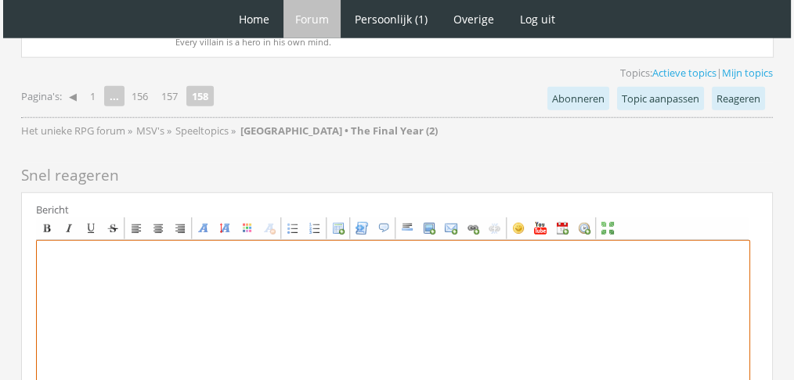
click at [509, 271] on textarea at bounding box center [393, 385] width 714 height 290
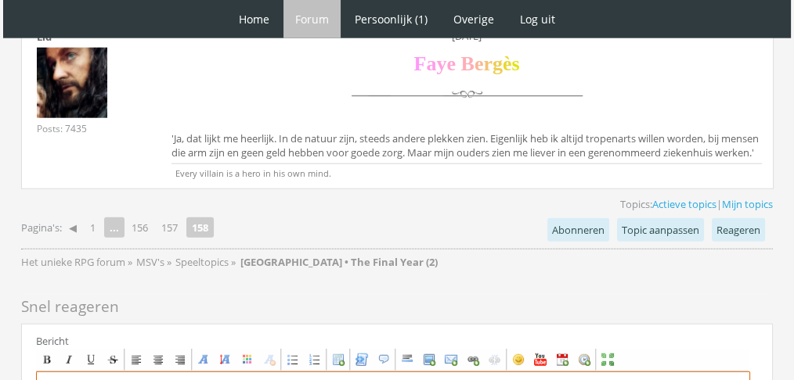
scroll to position [4074, 0]
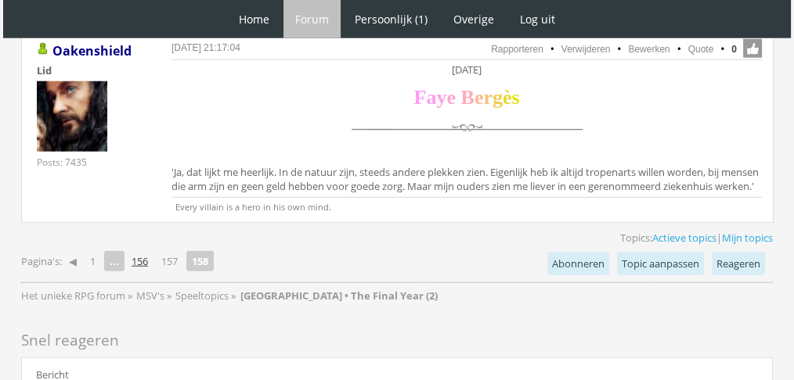
click at [142, 250] on link "156" at bounding box center [139, 261] width 29 height 22
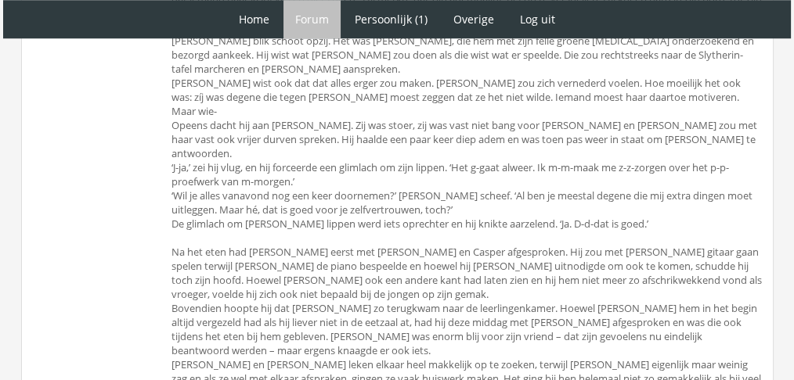
scroll to position [1805, 0]
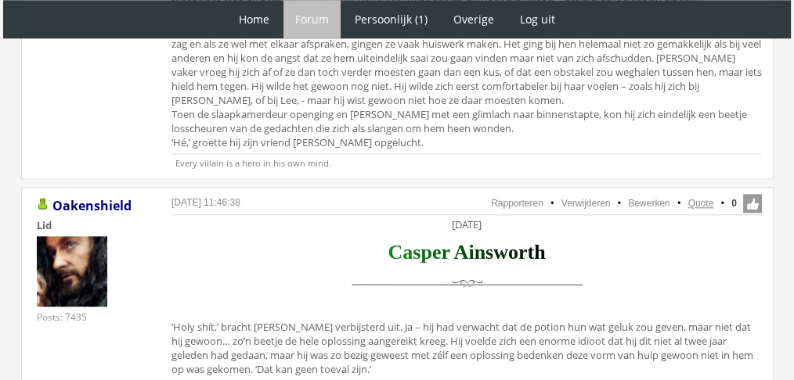
click at [700, 198] on link "Quote" at bounding box center [701, 203] width 26 height 11
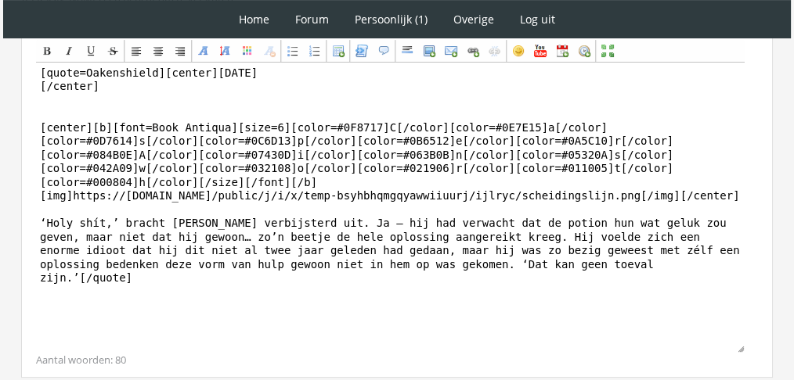
scroll to position [549, 0]
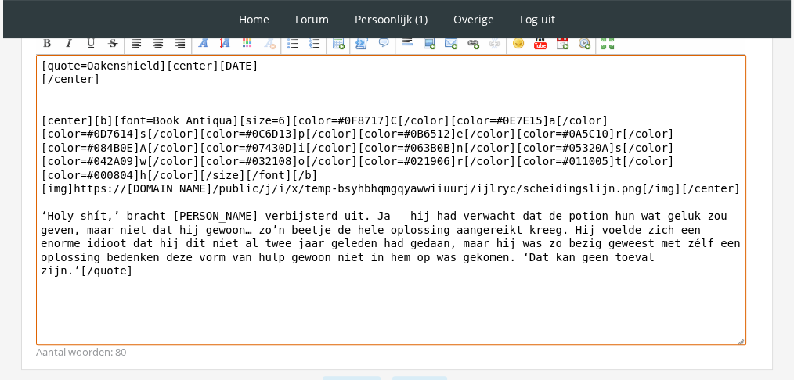
click at [344, 218] on textarea "[quote=Oakenshield][center][DATE] [/center] [center][b][font=Book Antiqua][size…" at bounding box center [391, 200] width 710 height 290
paste textarea "[PERSON_NAME] had nog een paar boeken doorgespit en een aantal spreuken neergek…"
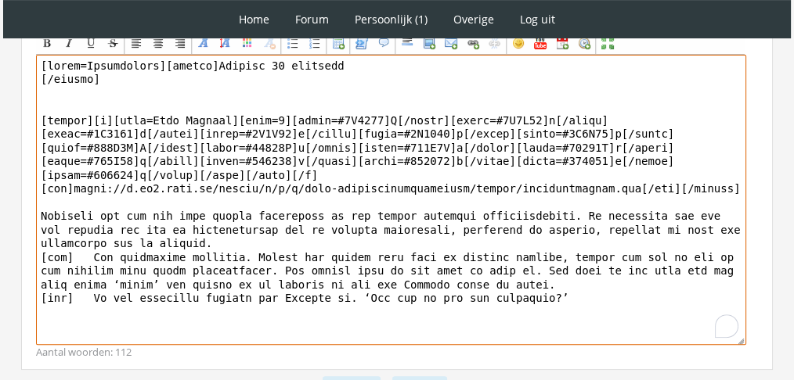
click at [344, 218] on textarea "To enrich screen reader interactions, please activate Accessibility in Grammarl…" at bounding box center [391, 200] width 710 height 290
click at [253, 251] on textarea "To enrich screen reader interactions, please activate Accessibility in Grammarl…" at bounding box center [391, 200] width 710 height 290
click at [257, 66] on textarea "To enrich screen reader interactions, please activate Accessibility in Grammarl…" at bounding box center [391, 200] width 710 height 290
click at [131, 67] on textarea "To enrich screen reader interactions, please activate Accessibility in Grammarl…" at bounding box center [391, 200] width 710 height 290
click at [153, 57] on textarea "To enrich screen reader interactions, please activate Accessibility in Grammarl…" at bounding box center [391, 200] width 710 height 290
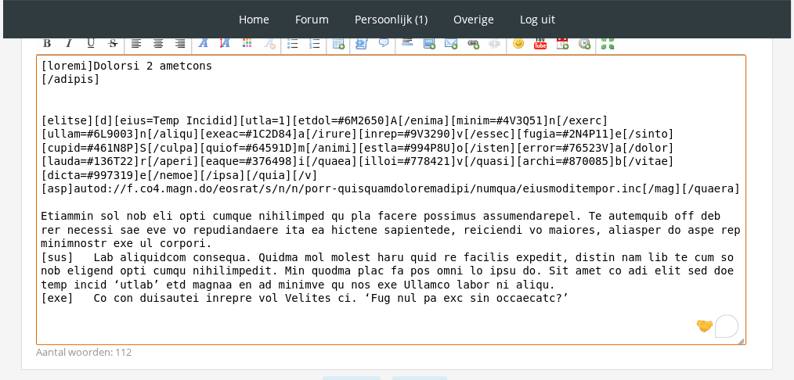
scroll to position [648, 0]
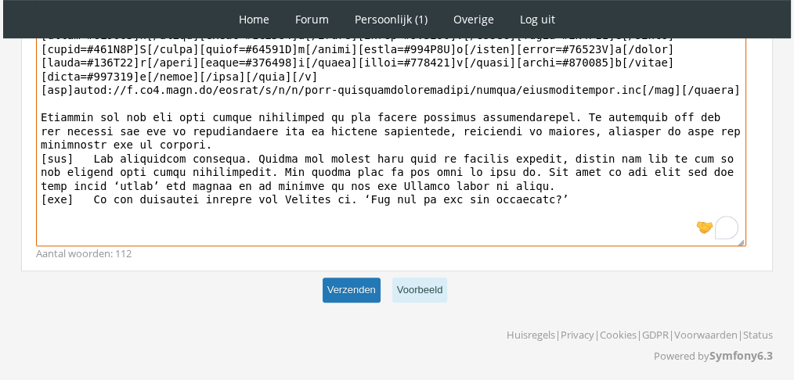
type textarea "[center]Dinsdag 7 december [/center] [center][b][font=Book Antiqua][size=6][col…"
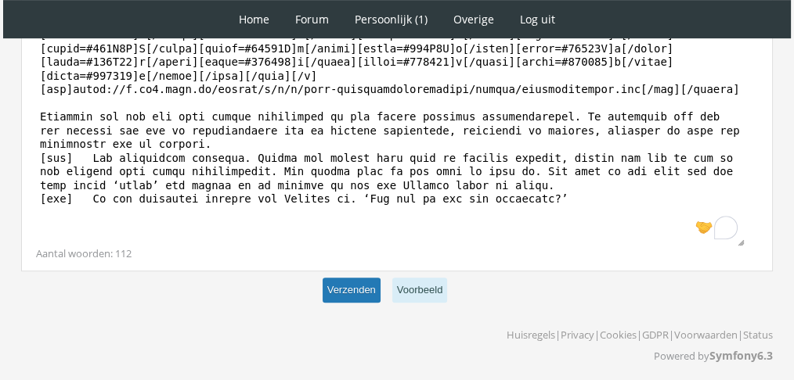
click at [372, 289] on button "Verzenden" at bounding box center [351, 291] width 58 height 26
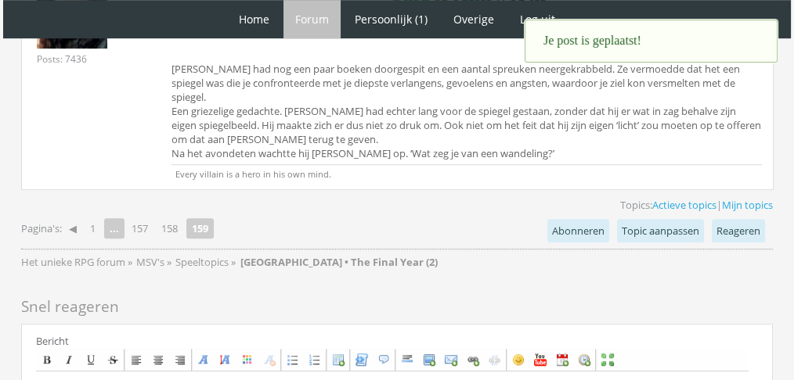
scroll to position [991, 0]
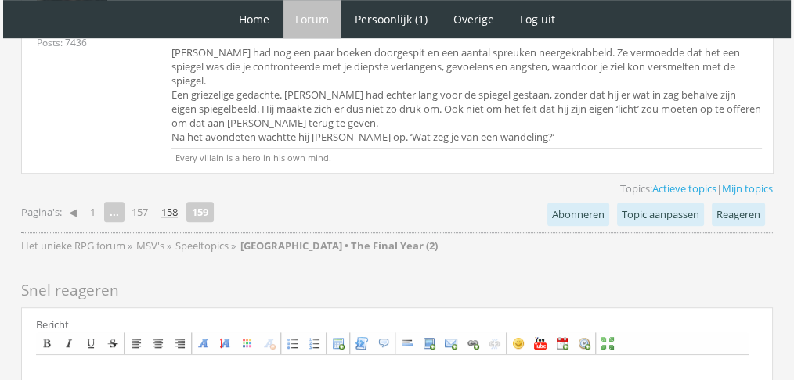
click at [164, 201] on link "158" at bounding box center [169, 212] width 29 height 22
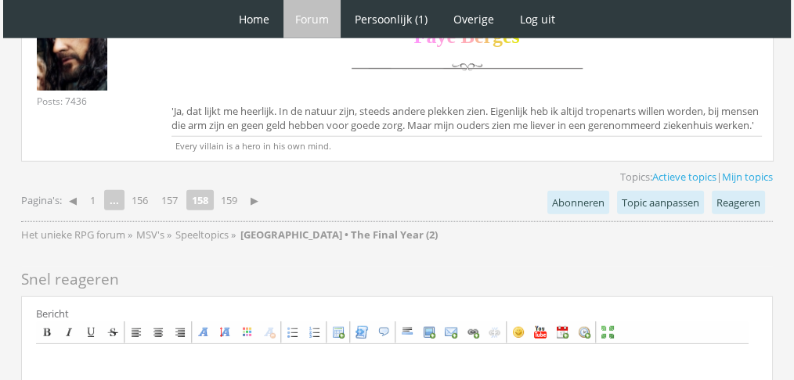
scroll to position [4158, 0]
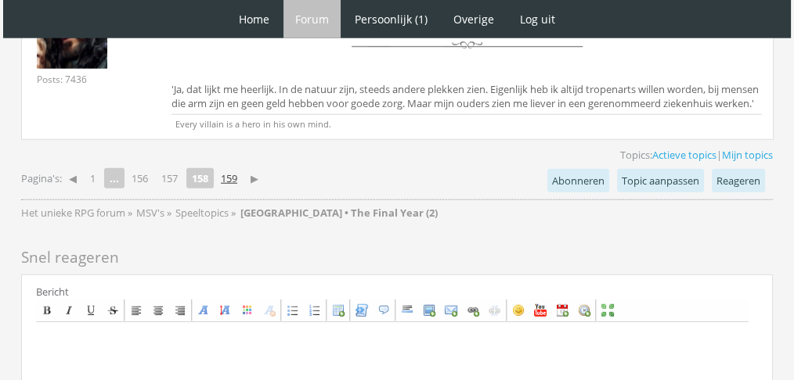
click at [231, 167] on link "159" at bounding box center [228, 178] width 29 height 22
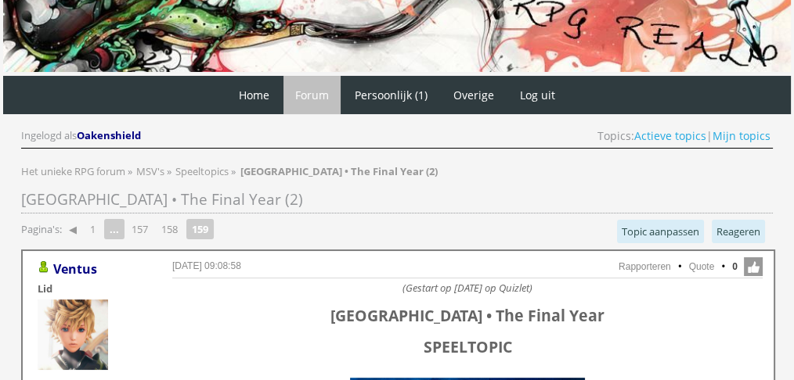
scroll to position [1, 0]
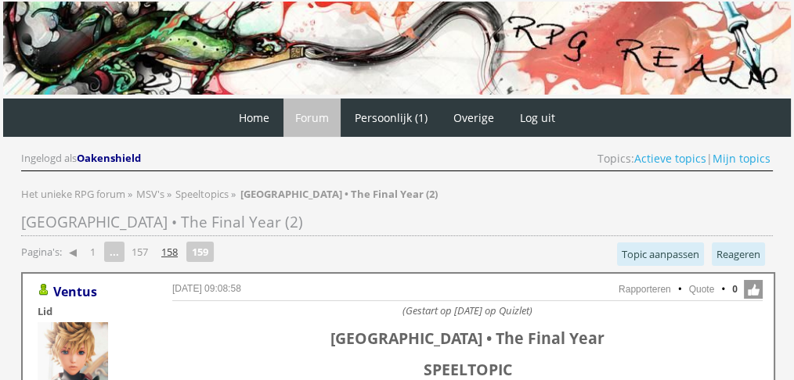
click at [170, 254] on link "158" at bounding box center [169, 252] width 29 height 22
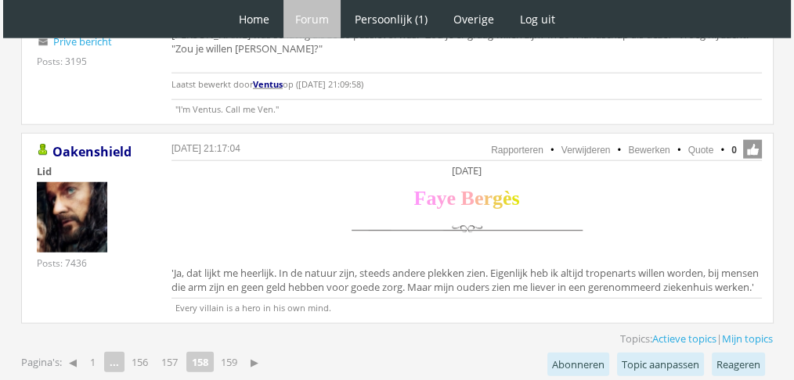
scroll to position [4007, 0]
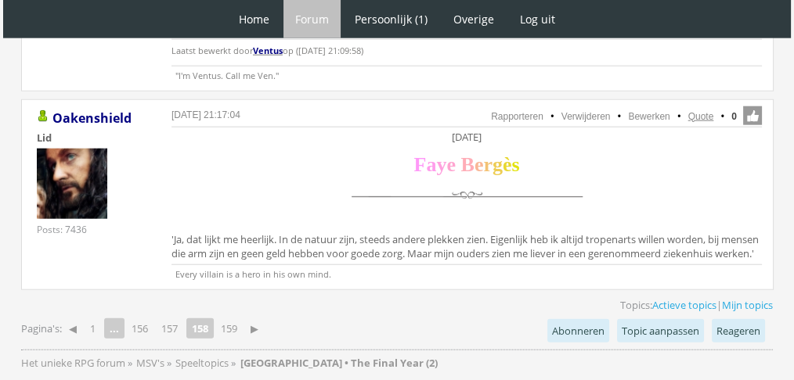
click at [711, 111] on link "Quote" at bounding box center [701, 116] width 26 height 11
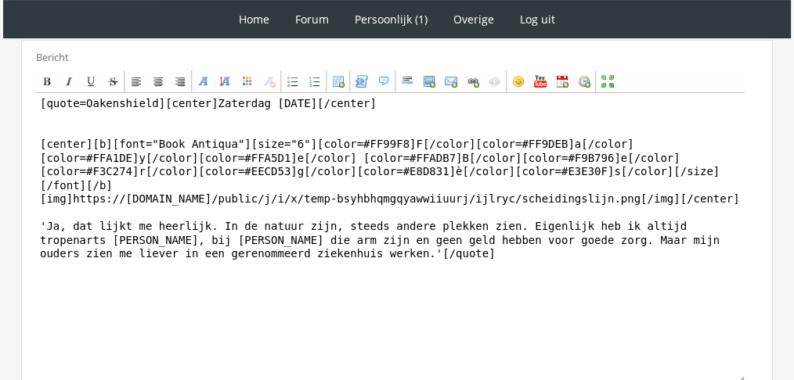
scroll to position [501, 0]
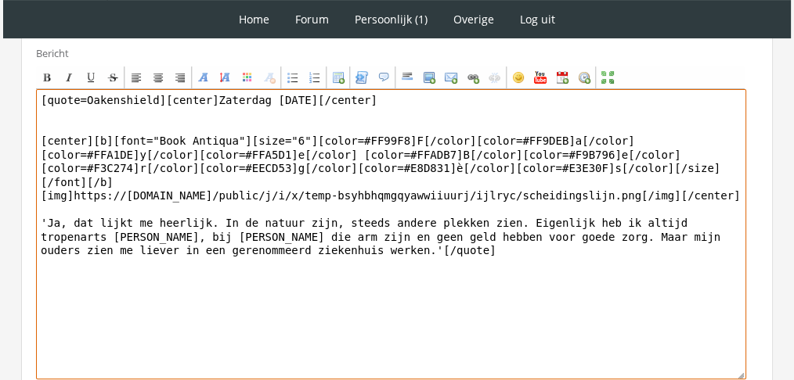
click at [283, 264] on textarea "[quote=Oakenshield][center]Zaterdag 4 december[/center] [center][b][font="Book …" at bounding box center [391, 234] width 710 height 290
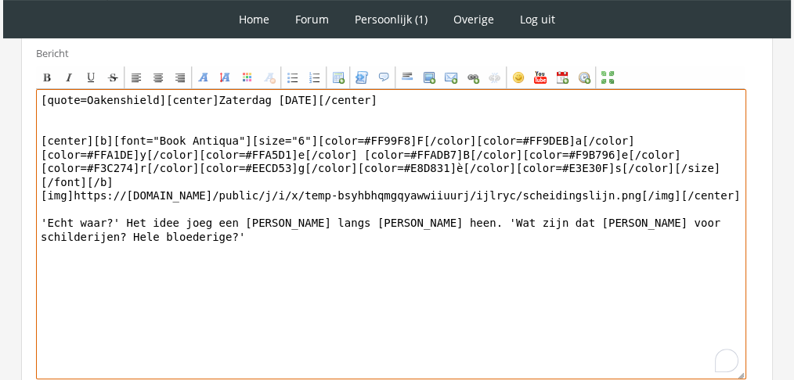
drag, startPoint x: 157, startPoint y: 96, endPoint x: 0, endPoint y: 57, distance: 161.3
click at [0, 57] on div "1 Home Forum Forum index Actieve topics Mijn topics Persoonlijk (1) Profiel Pri…" at bounding box center [397, 9] width 794 height 1020
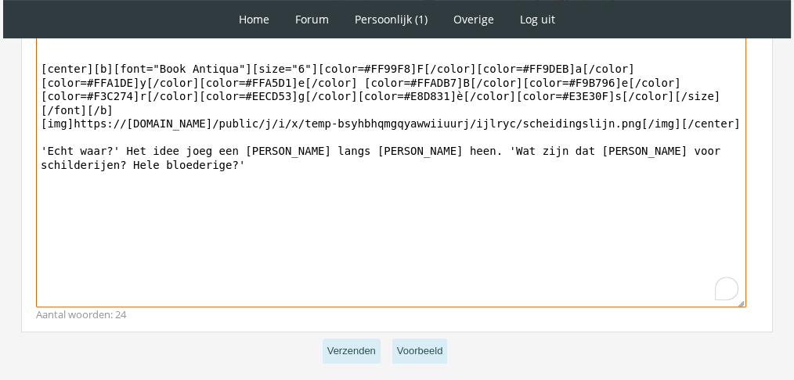
scroll to position [603, 0]
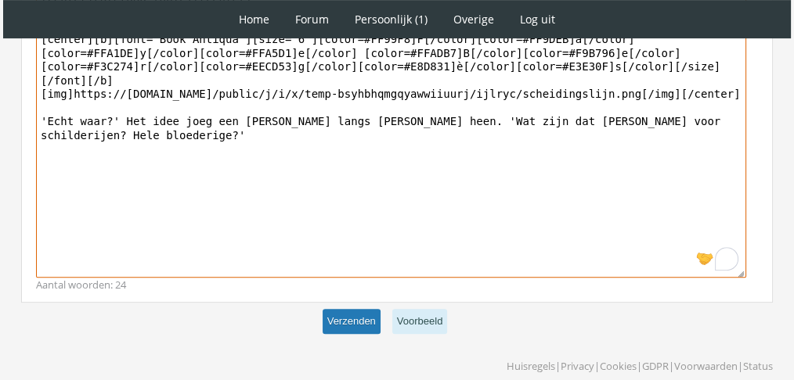
type textarea "[center]Zaterdag 4 december[/center] [center][b][font="Book Antiqua"][size="6"]…"
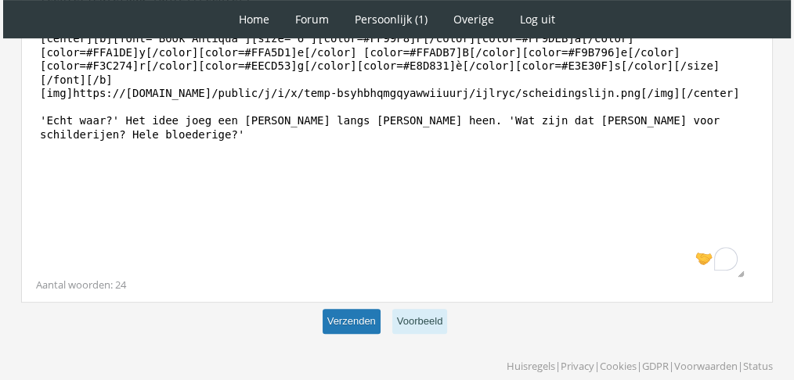
scroll to position [602, 0]
click at [365, 329] on button "Verzenden" at bounding box center [351, 323] width 58 height 26
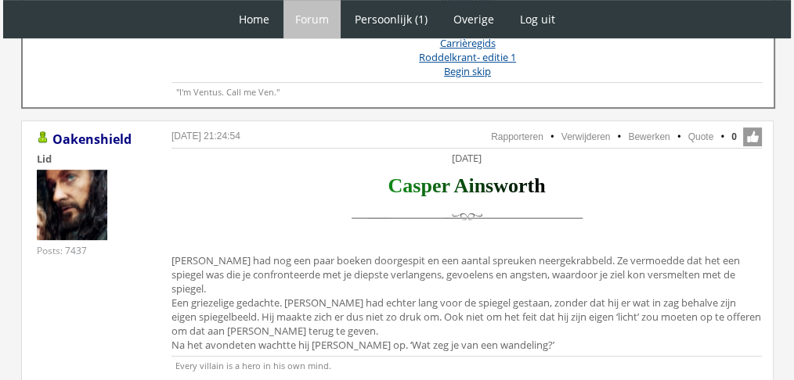
scroll to position [792, 0]
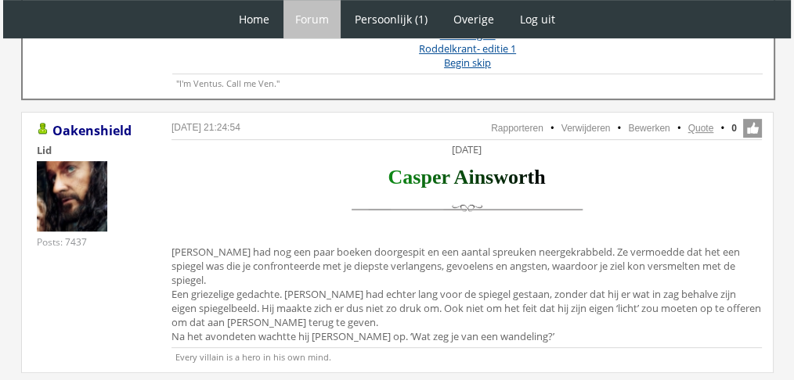
click at [697, 125] on link "Quote" at bounding box center [701, 128] width 26 height 11
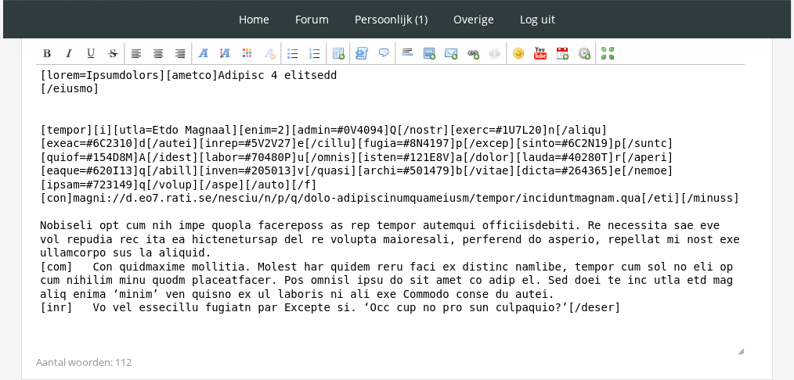
scroll to position [628, 0]
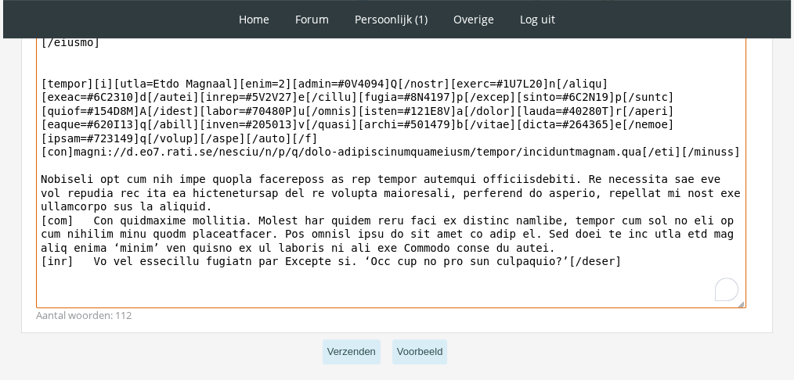
drag, startPoint x: 588, startPoint y: 250, endPoint x: 17, endPoint y: 165, distance: 577.5
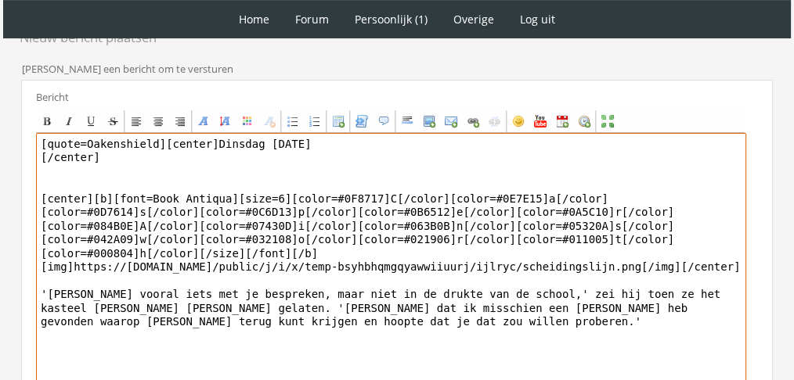
scroll to position [512, 0]
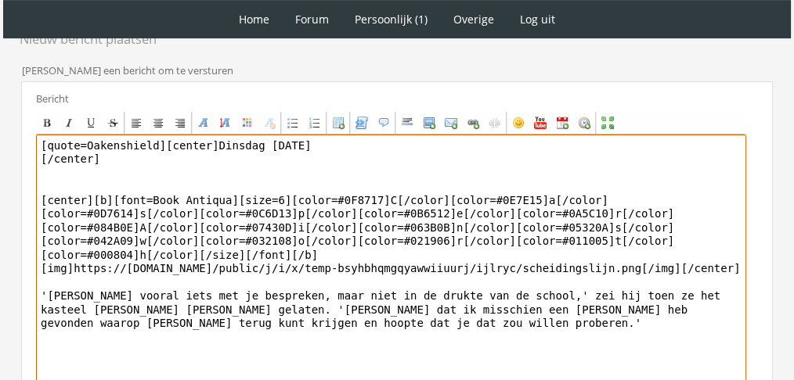
drag, startPoint x: 154, startPoint y: 145, endPoint x: 0, endPoint y: 79, distance: 167.6
click at [0, 79] on div "1 Home Forum Forum index Actieve topics Mijn topics Persoonlijk (1) Profiel Pri…" at bounding box center [397, 26] width 794 height 1077
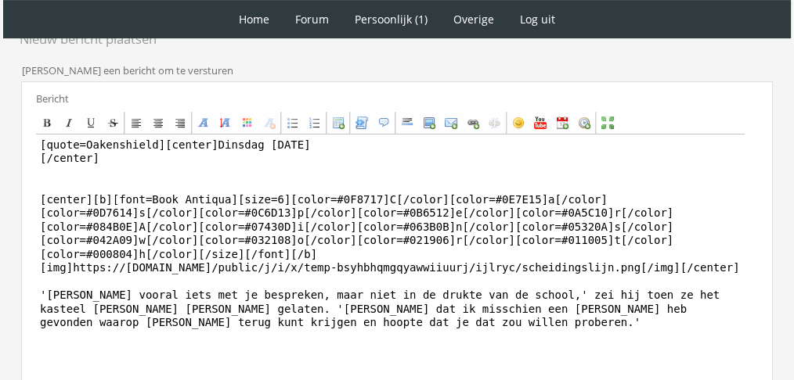
click at [0, 79] on div "1 Home Forum Forum index Actieve topics Mijn topics Persoonlijk (1) Profiel Pri…" at bounding box center [397, 26] width 794 height 1077
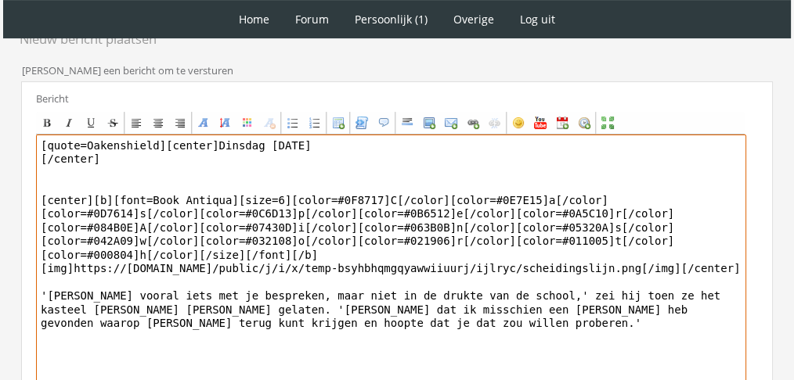
drag, startPoint x: 152, startPoint y: 139, endPoint x: 0, endPoint y: 117, distance: 153.4
click at [0, 117] on div "1 Home Forum Forum index Actieve topics Mijn topics Persoonlijk (1) Profiel Pri…" at bounding box center [397, 26] width 794 height 1077
type textarea "[center]Dinsdag 7 december [/center] [center][b][font=Book Antiqua][size=6][col…"
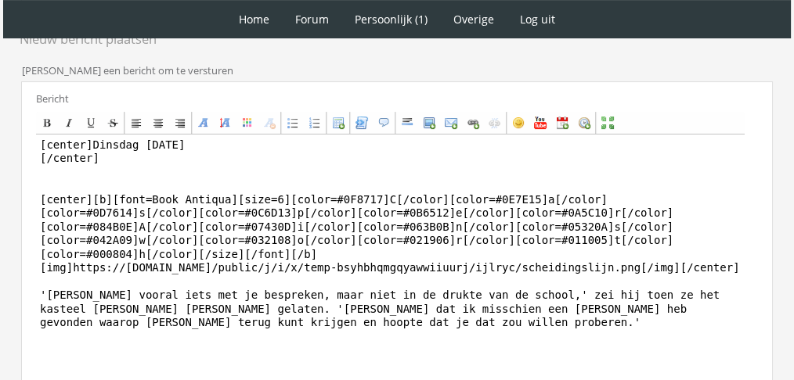
drag, startPoint x: 791, startPoint y: 257, endPoint x: 773, endPoint y: 345, distance: 90.2
click at [773, 345] on div "1 Home Forum Forum index Actieve topics Mijn topics Persoonlijk (1) Profiel Pri…" at bounding box center [397, 26] width 794 height 1077
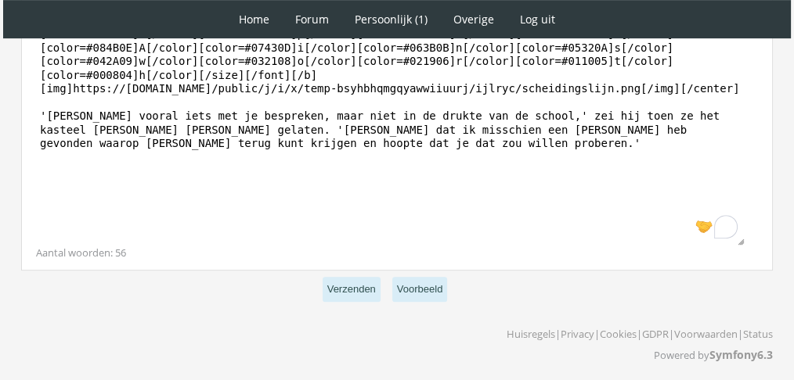
scroll to position [692, 0]
click at [369, 287] on button "Verzenden" at bounding box center [351, 289] width 58 height 26
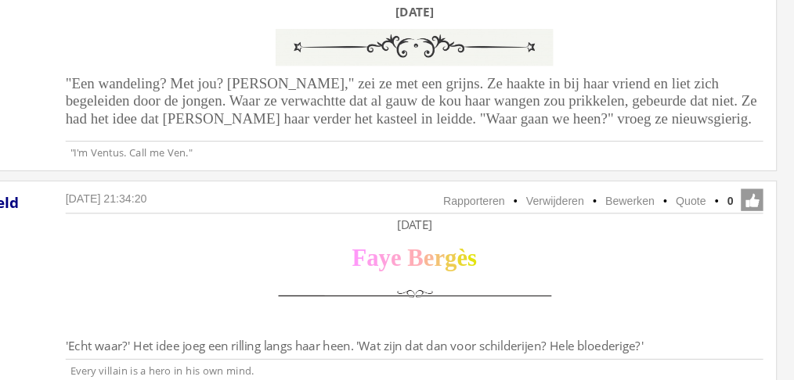
scroll to position [1409, 0]
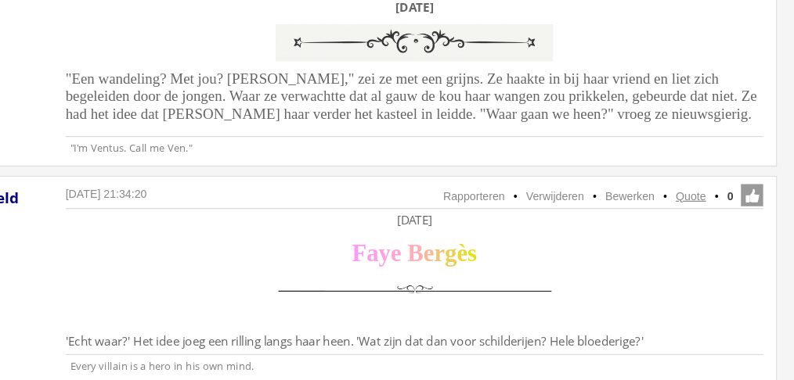
click at [699, 219] on link "Quote" at bounding box center [701, 224] width 26 height 11
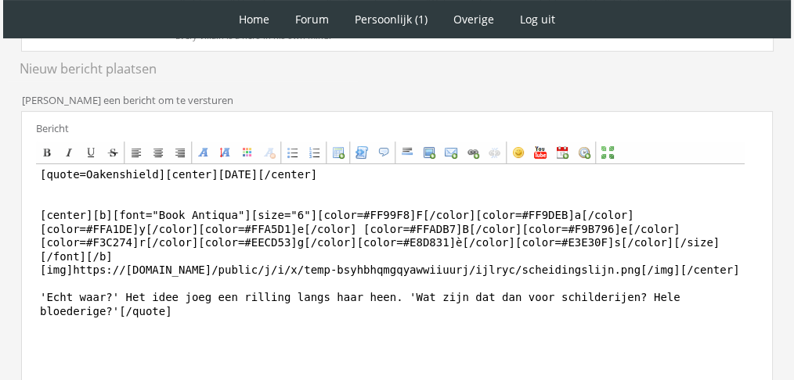
scroll to position [419, 0]
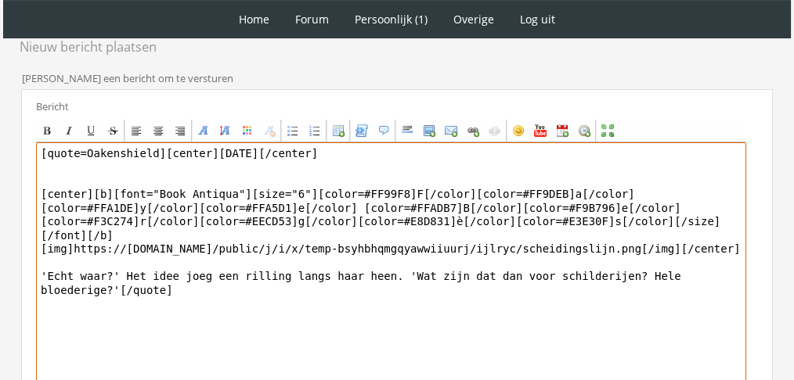
drag, startPoint x: 180, startPoint y: 280, endPoint x: 47, endPoint y: 260, distance: 134.6
click at [47, 260] on textarea "[quote=Oakenshield][center]Zaterdag 4 december[/center] [center][b][font="Book …" at bounding box center [391, 287] width 710 height 290
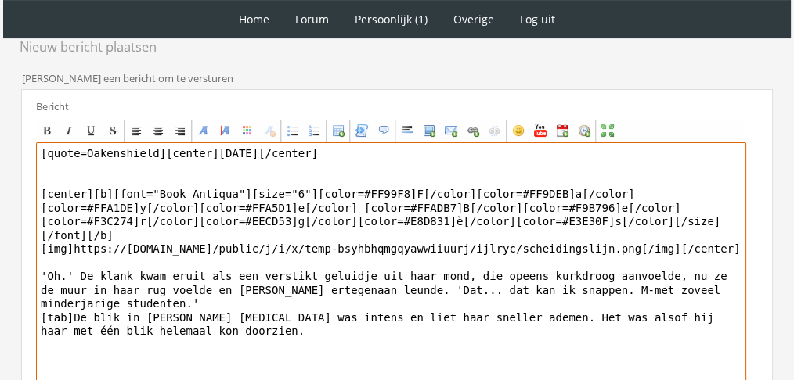
drag, startPoint x: 153, startPoint y: 151, endPoint x: 0, endPoint y: 142, distance: 153.6
click at [0, 142] on div "1 Home Forum Forum index Actieve topics Mijn topics Persoonlijk (1) Profiel Pri…" at bounding box center [397, 77] width 794 height 992
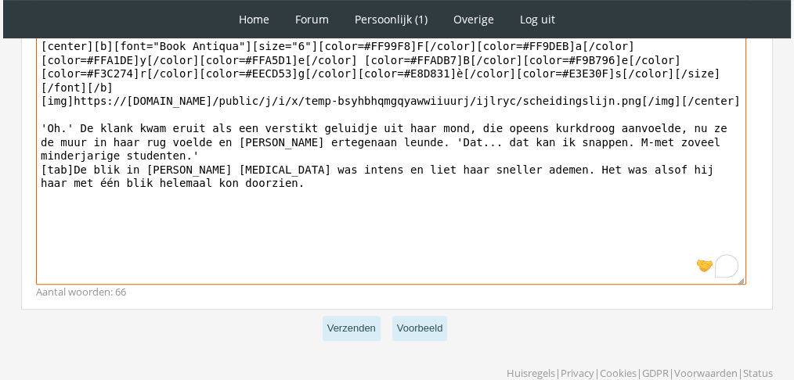
scroll to position [568, 0]
type textarea "[center]Zaterdag 4 december[/center] [center][b][font="Book Antiqua"][size="6"]…"
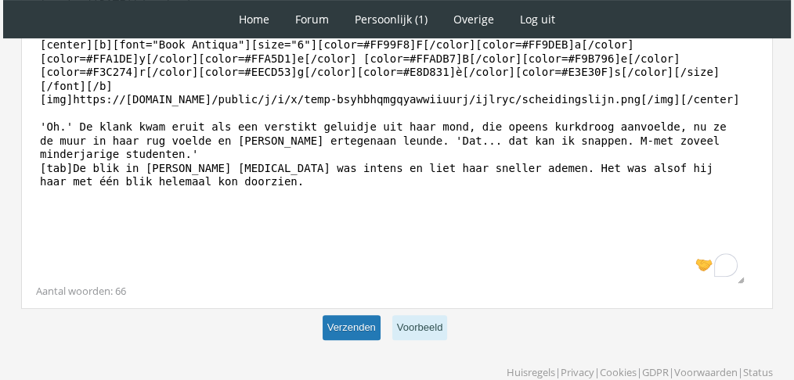
click at [341, 324] on button "Verzenden" at bounding box center [351, 328] width 58 height 26
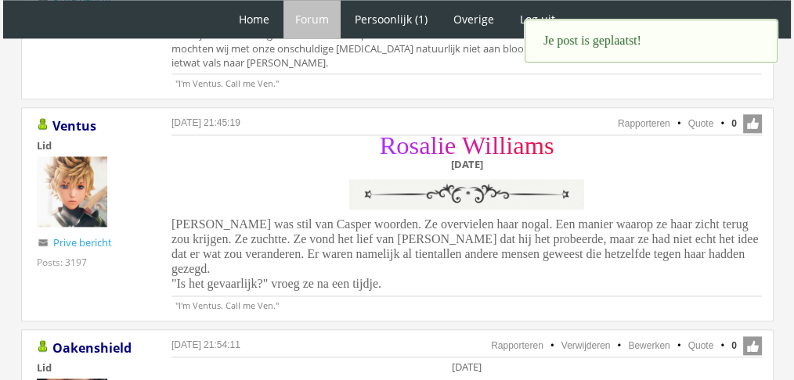
scroll to position [2146, 0]
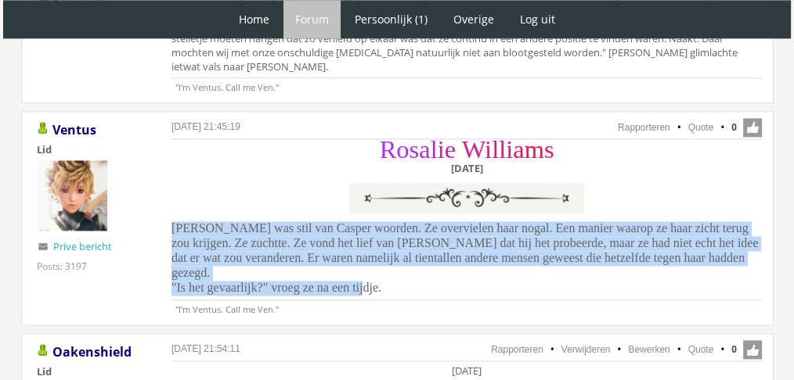
drag, startPoint x: 360, startPoint y: 240, endPoint x: 164, endPoint y: 192, distance: 202.3
click at [164, 192] on div "14 september 2025 om 21:45:19 Rapporteren Quote 0 Acties: Rapporteren Quote Ven…" at bounding box center [397, 218] width 752 height 214
copy span "Rosalie was stil van Casper woorden. Ze overvielen haar nogal. Een manier waaro…"
click at [211, 221] on span "Rosalie was stil van Casper woorden. Ze overvielen haar nogal. Een manier waaro…" at bounding box center [464, 257] width 587 height 73
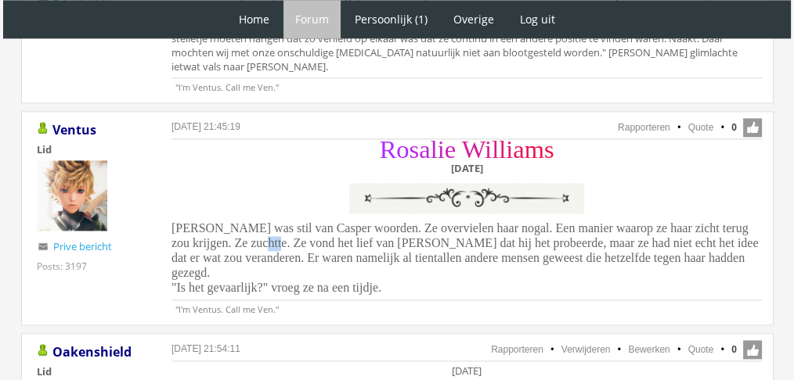
click at [211, 221] on span "Rosalie was stil van Casper woorden. Ze overvielen haar nogal. Een manier waaro…" at bounding box center [464, 257] width 587 height 73
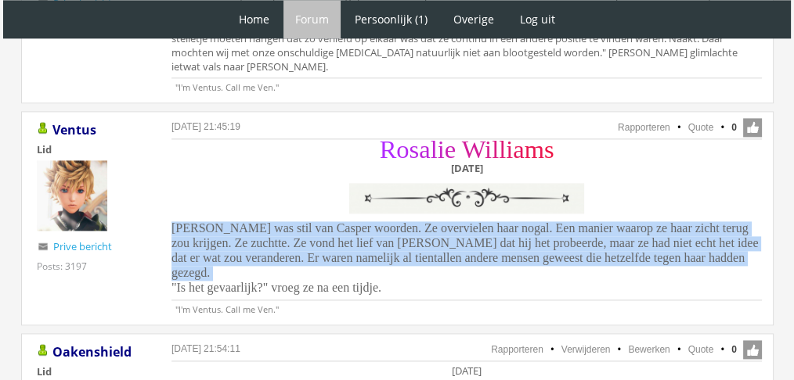
click at [211, 221] on span "Rosalie was stil van Casper woorden. Ze overvielen haar nogal. Een manier waaro…" at bounding box center [464, 257] width 587 height 73
click at [326, 221] on span "Rosalie was stil van Casper woorden. Ze overvielen haar nogal. Een manier waaro…" at bounding box center [464, 257] width 587 height 73
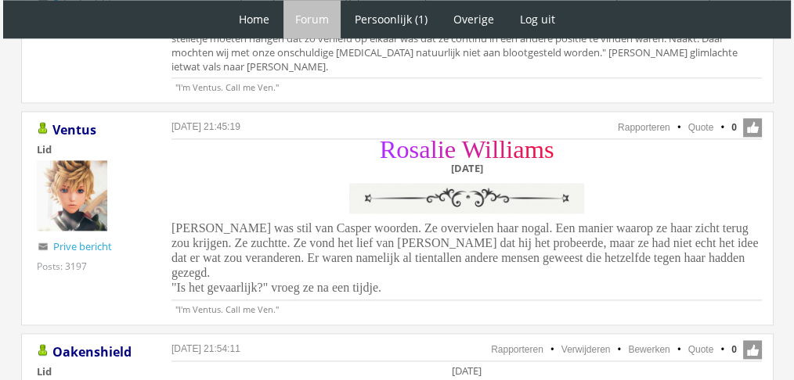
copy span "Rosalie was stil van Casper woorden. Ze overvielen haar nogal. Een manier waaro…"
drag, startPoint x: 387, startPoint y: 237, endPoint x: 167, endPoint y: 195, distance: 223.9
click at [167, 195] on div "14 september 2025 om 21:45:19 Rapporteren Quote 0 Acties: Rapporteren Quote Ven…" at bounding box center [397, 218] width 752 height 214
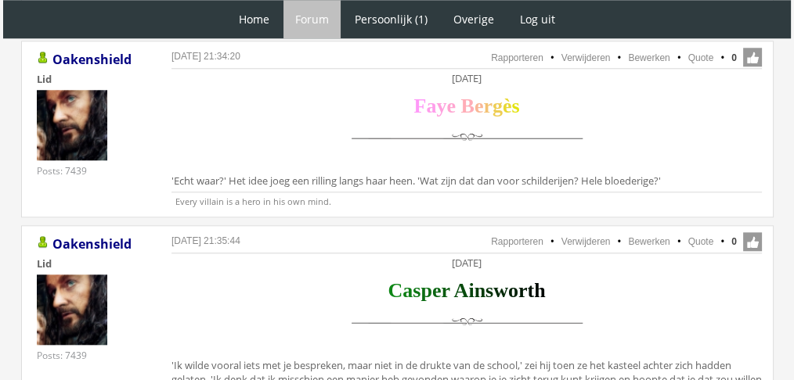
scroll to position [1598, 0]
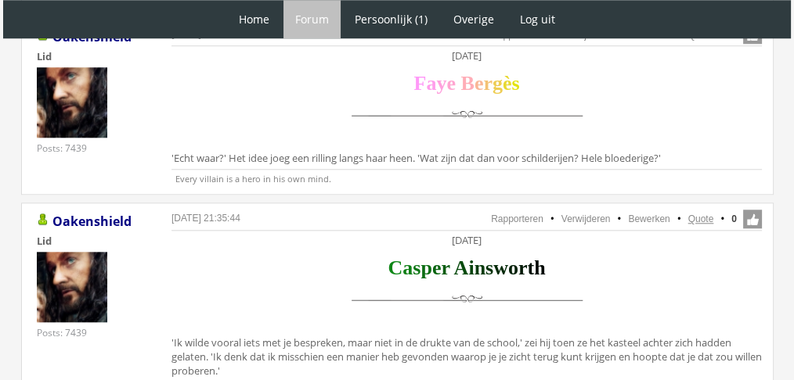
click at [702, 214] on link "Quote" at bounding box center [701, 219] width 26 height 11
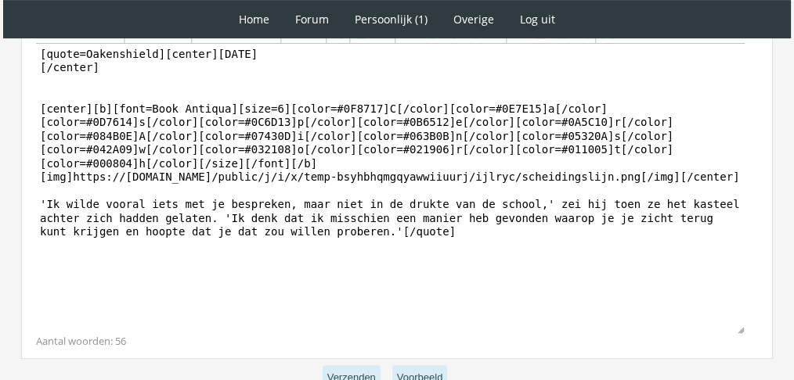
scroll to position [578, 0]
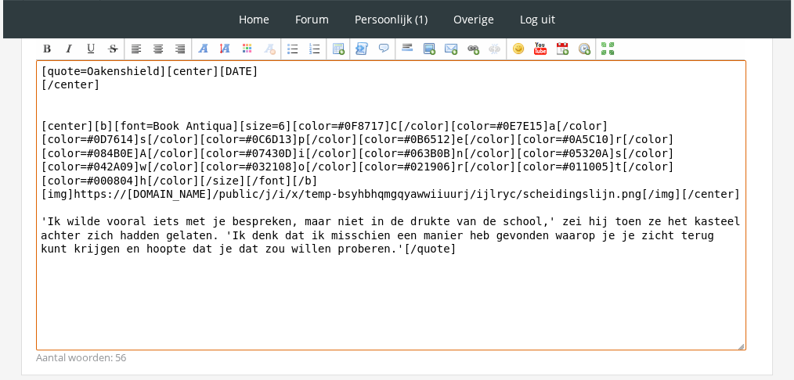
click at [141, 238] on textarea "[quote=Oakenshield][center]Dinsdag 7 december [/center] [center][b][font=Book A…" at bounding box center [391, 205] width 710 height 290
paste textarea "Aan haar zucht hoorde hij dat ze er weinig vertrouwen in had. Het stak een beet…"
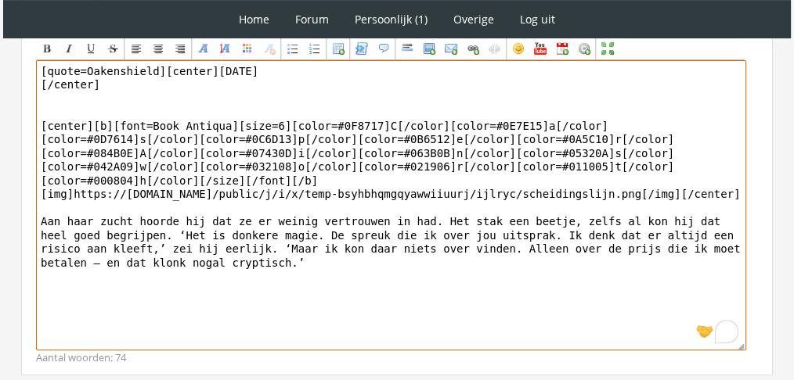
drag, startPoint x: 147, startPoint y: 70, endPoint x: 0, endPoint y: 13, distance: 157.8
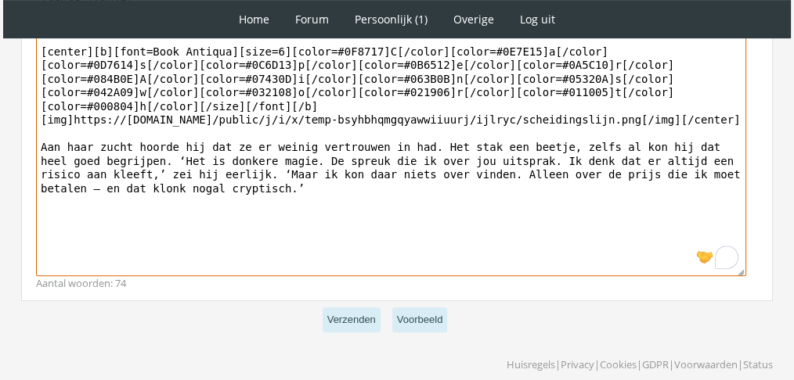
scroll to position [610, 0]
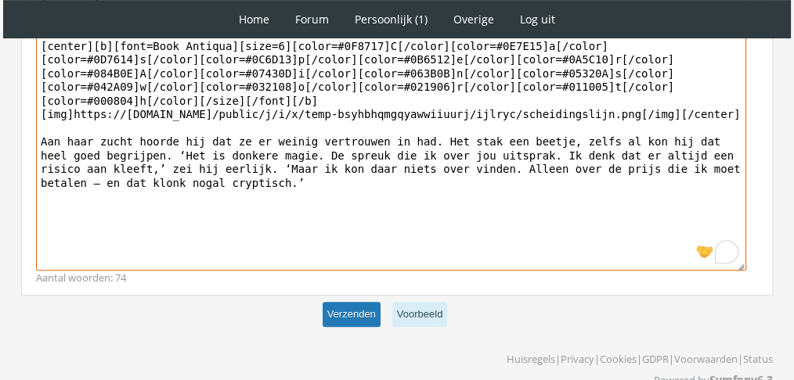
type textarea "[center]Dinsdag 7 december [/center] [center][b][font=Book Antiqua][size=6][col…"
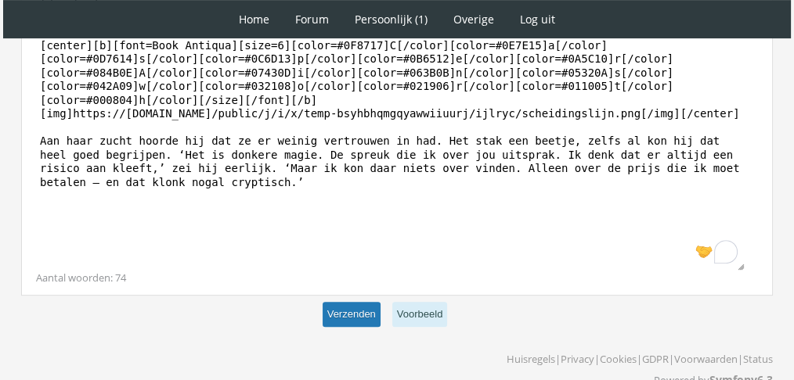
scroll to position [609, 0]
click at [349, 308] on button "Verzenden" at bounding box center [351, 316] width 58 height 26
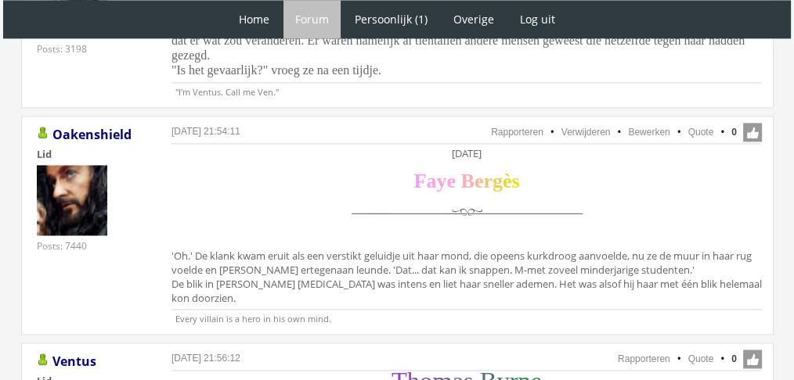
scroll to position [2359, 0]
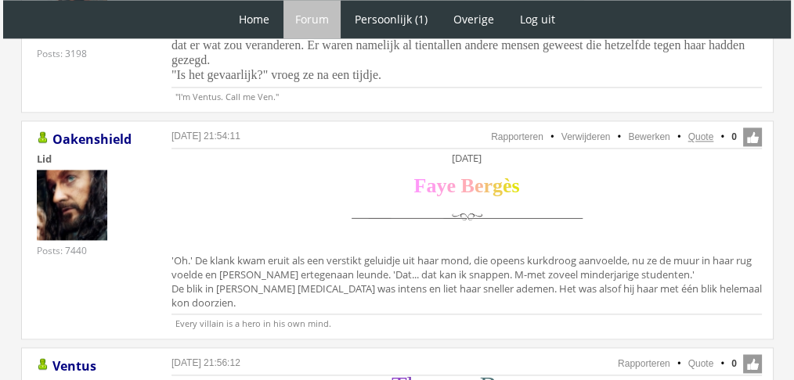
click at [702, 131] on link "Quote" at bounding box center [701, 136] width 26 height 11
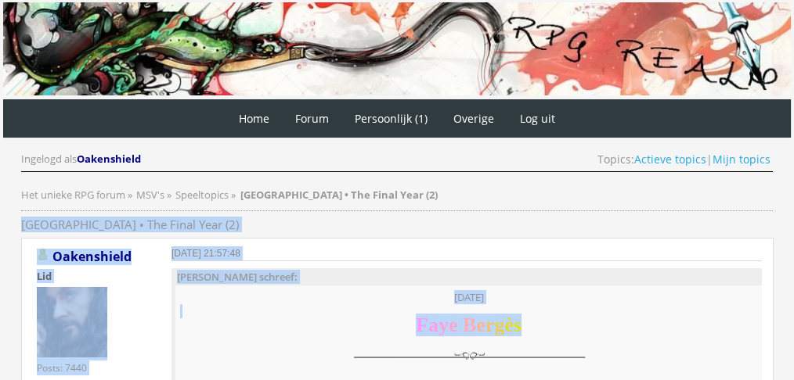
drag, startPoint x: 785, startPoint y: 200, endPoint x: 761, endPoint y: 335, distance: 137.4
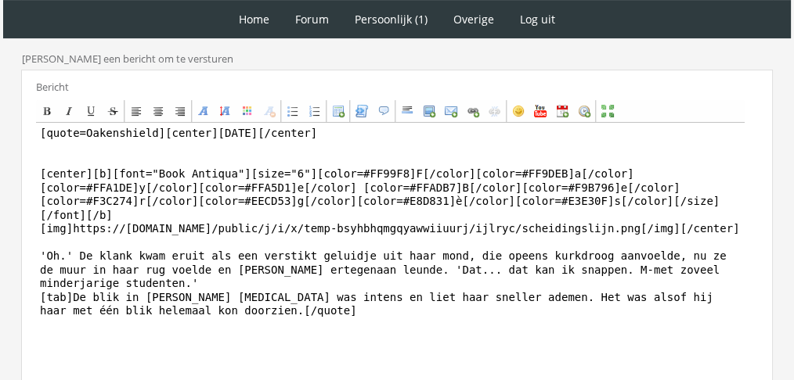
scroll to position [505, 0]
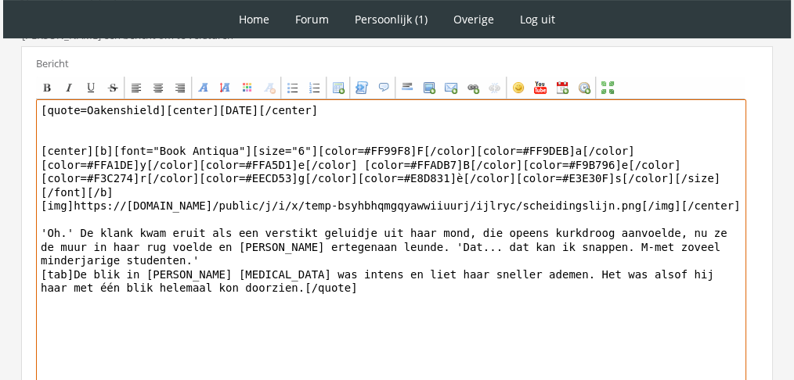
click at [530, 168] on textarea "[quote=Oakenshield][center][DATE][/center] [center][b][font="Book Antiqua"][siz…" at bounding box center [391, 244] width 710 height 290
click at [400, 216] on textarea "[quote=Oakenshield][center][DATE][/center] [center][b][font="Book Antiqua"][siz…" at bounding box center [391, 244] width 710 height 290
click at [405, 217] on textarea "[quote=Oakenshield][center][DATE][/center] [center][b][font="Book Antiqua"][siz…" at bounding box center [391, 244] width 710 height 290
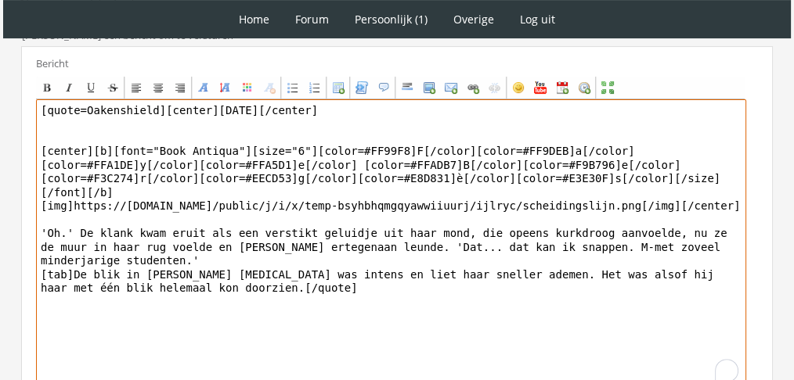
drag, startPoint x: 185, startPoint y: 262, endPoint x: 38, endPoint y: 220, distance: 153.8
click at [38, 220] on textarea "[quote=Oakenshield][center]Zaterdag 4 december[/center] [center][b][font="Book …" at bounding box center [391, 244] width 710 height 290
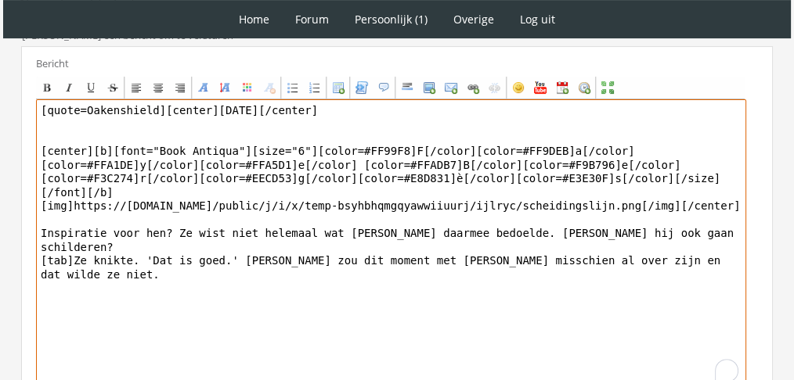
drag, startPoint x: 153, startPoint y: 101, endPoint x: 2, endPoint y: 88, distance: 151.6
click at [2, 88] on div "1 Home Forum Forum index Actieve topics Mijn topics Persoonlijk (1) Profiel Pri…" at bounding box center [397, 12] width 794 height 1035
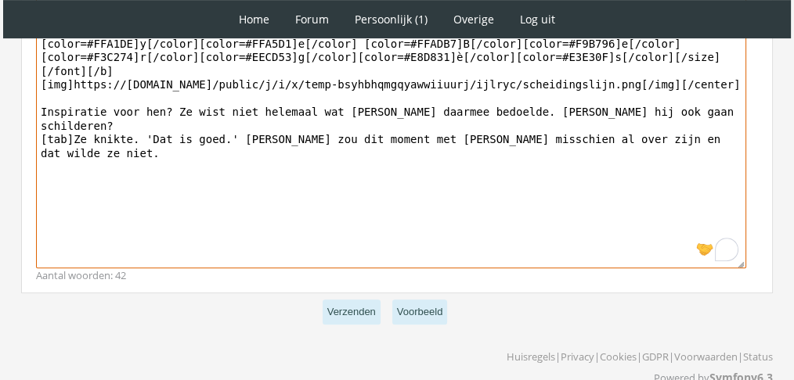
scroll to position [630, 0]
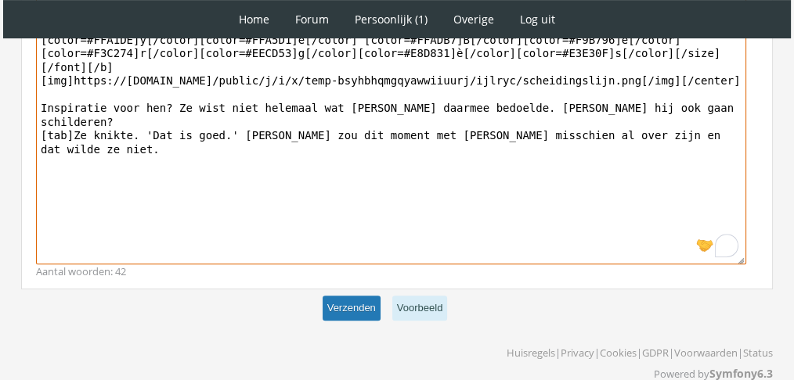
type textarea "[center]Zaterdag 4 december[/center] [center][b][font="Book Antiqua"][size="6"]…"
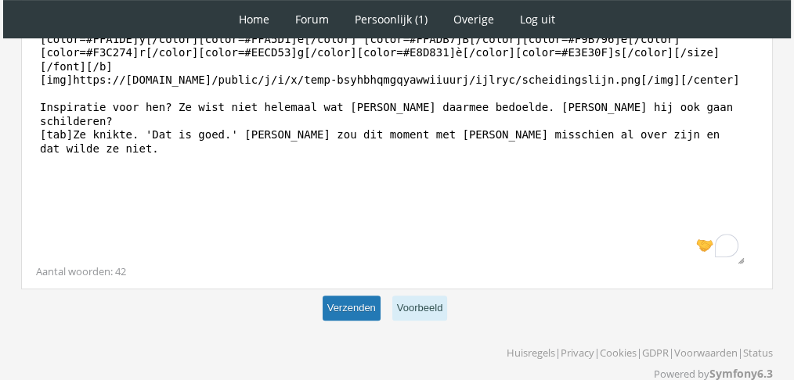
scroll to position [629, 0]
click at [363, 297] on button "Verzenden" at bounding box center [351, 310] width 58 height 26
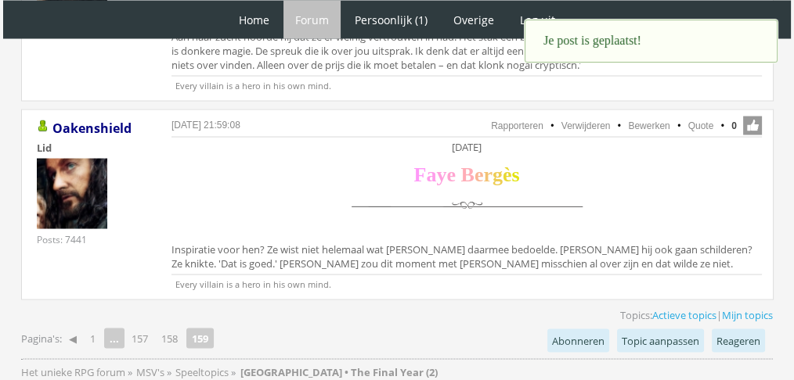
scroll to position [3130, 0]
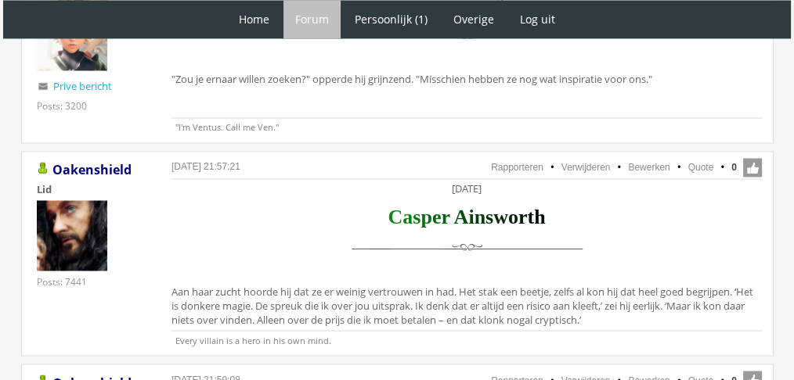
scroll to position [2745, 0]
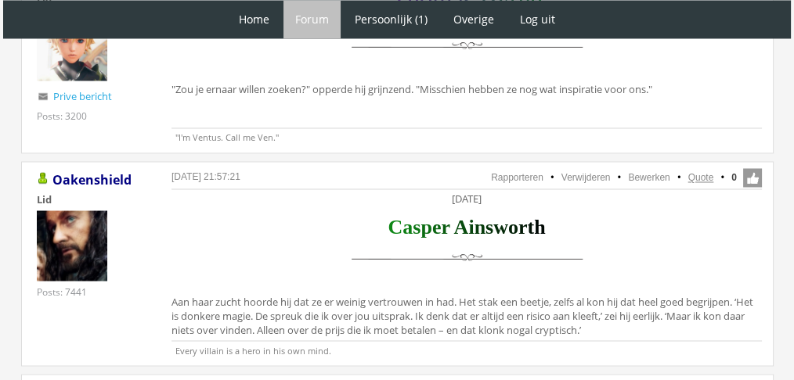
click at [706, 172] on link "Quote" at bounding box center [701, 177] width 26 height 11
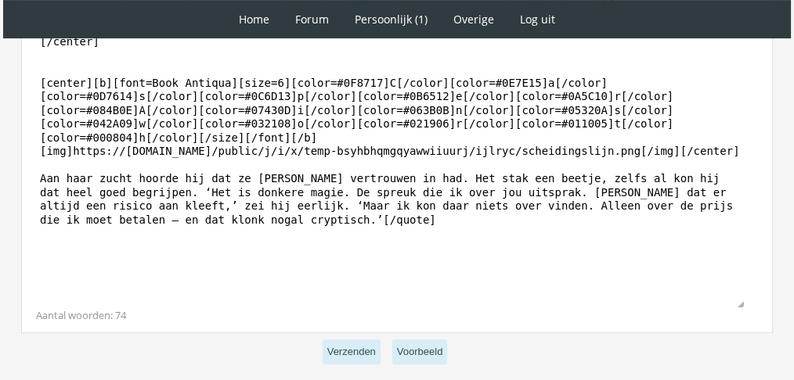
scroll to position [567, 0]
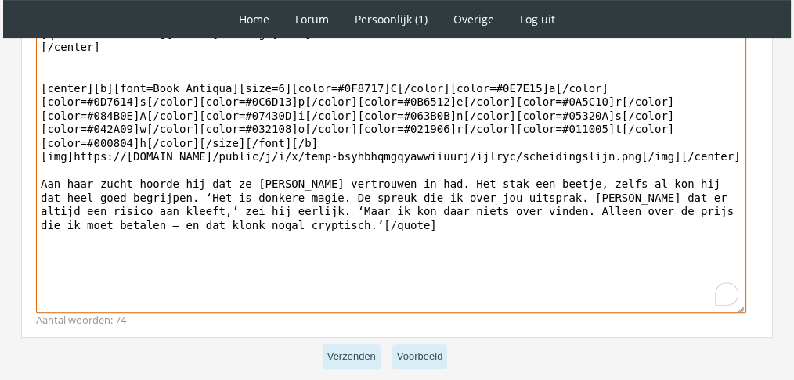
drag, startPoint x: 202, startPoint y: 229, endPoint x: 39, endPoint y: 170, distance: 173.3
click at [39, 170] on textarea "[quote=Oakenshield][center]Dinsdag [DATE] [/center] [center][b][font=Book Antiq…" at bounding box center [391, 168] width 710 height 290
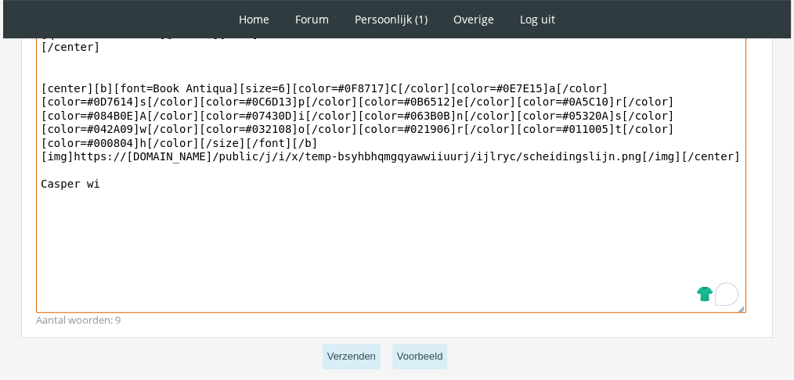
click at [39, 170] on textarea "[quote=Oakenshield][center][DATE] [/center] [center][b][font=Book Antiqua][size…" at bounding box center [391, 168] width 710 height 290
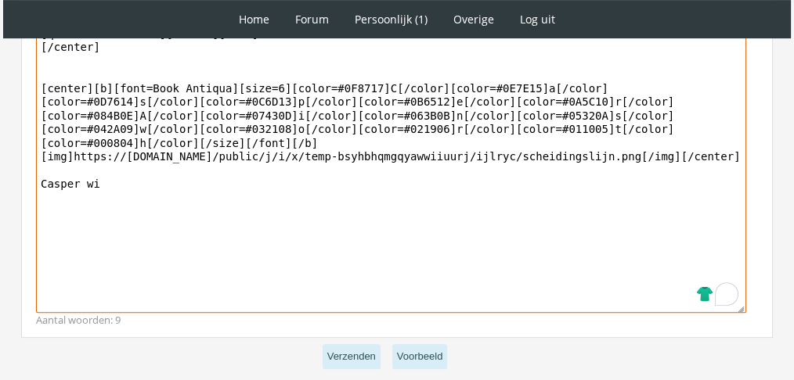
click at [110, 167] on textarea "[quote=Oakenshield][center][DATE] [/center] [center][b][font=Book Antiqua][size…" at bounding box center [391, 168] width 710 height 290
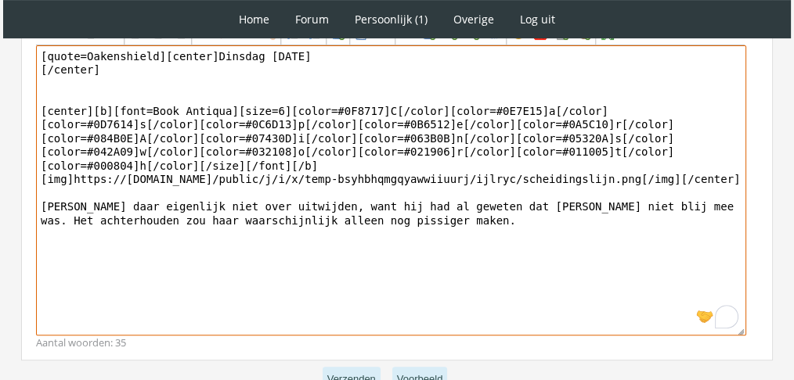
scroll to position [546, 0]
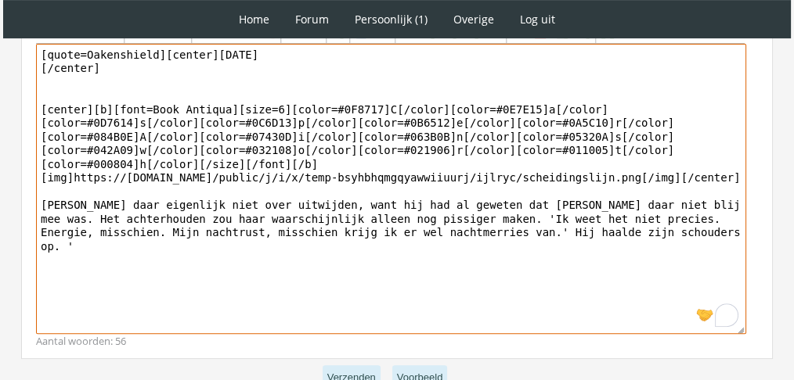
click at [365, 218] on textarea "[quote=Oakenshield][center]Dinsdag 7 december [/center] [center][b][font=Book A…" at bounding box center [391, 189] width 710 height 290
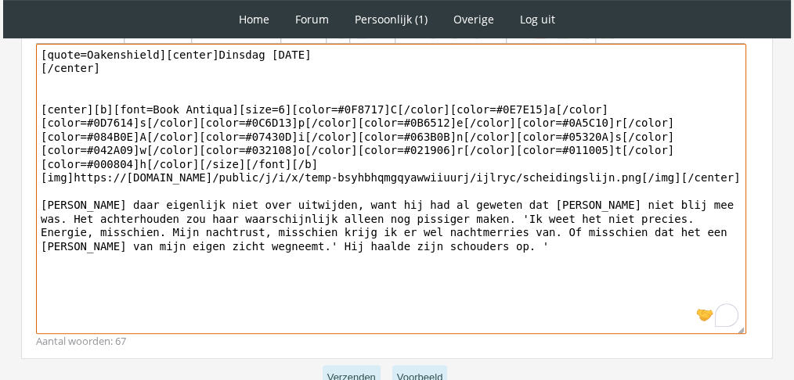
click at [712, 203] on textarea "[quote=Oakenshield][center]Dinsdag 7 december [/center] [center][b][font=Book A…" at bounding box center [391, 189] width 710 height 290
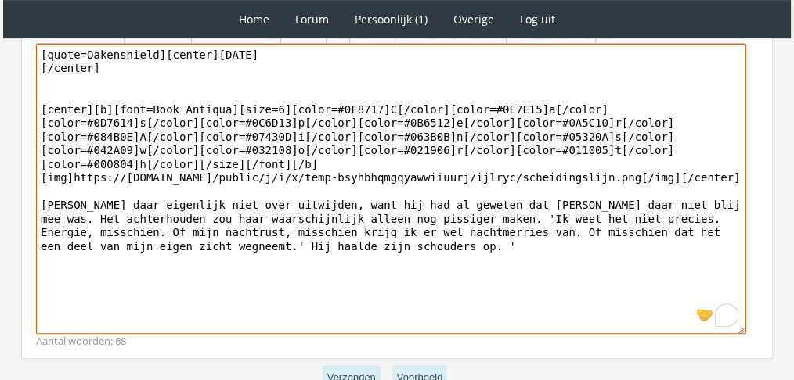
click at [137, 225] on textarea "[quote=Oakenshield][center]Dinsdag 7 december [/center] [center][b][font=Book A…" at bounding box center [391, 189] width 710 height 290
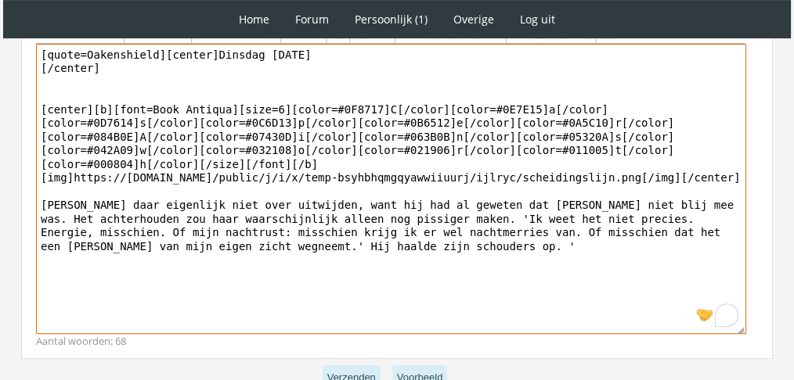
click at [182, 284] on textarea "[quote=Oakenshield][center]Dinsdag 7 december [/center] [center][b][font=Book A…" at bounding box center [391, 189] width 710 height 290
drag, startPoint x: 113, startPoint y: 232, endPoint x: 287, endPoint y: 249, distance: 174.6
click at [287, 249] on textarea "[quote=Oakenshield][center]Dinsdag 7 december [/center] [center][b][font=Book A…" at bounding box center [391, 189] width 710 height 290
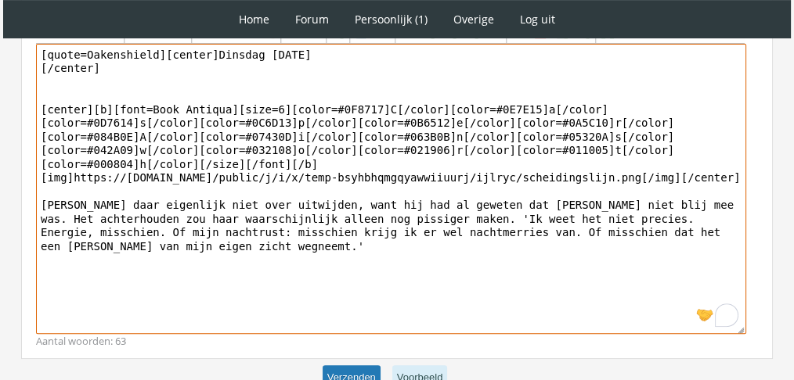
type textarea "[quote=Oakenshield][center]Dinsdag 7 december [/center] [center][b][font=Book A…"
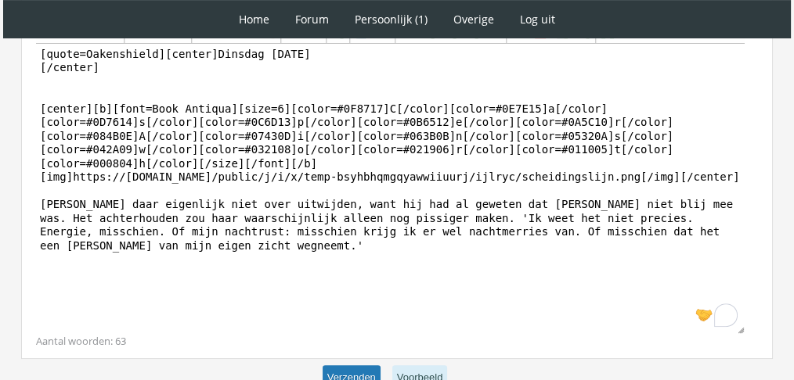
click at [365, 372] on button "Verzenden" at bounding box center [351, 378] width 58 height 26
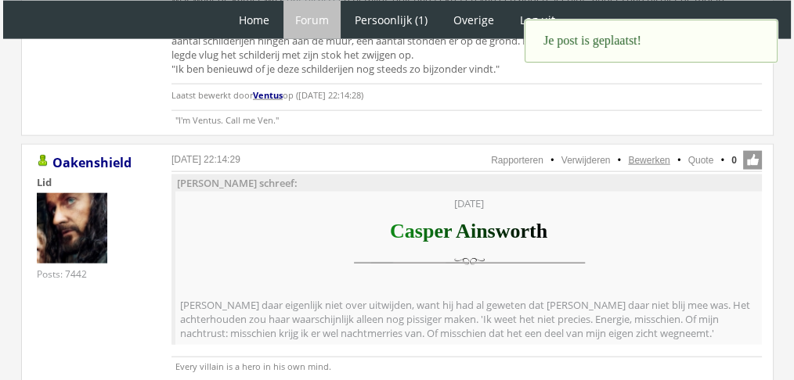
click at [643, 155] on link "Bewerken" at bounding box center [648, 160] width 41 height 11
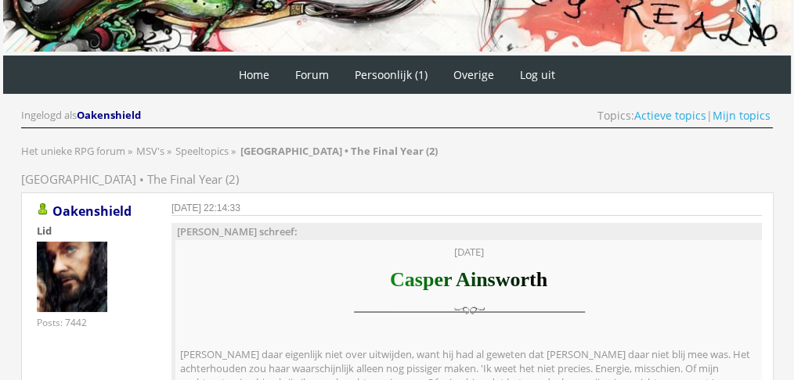
scroll to position [105, 0]
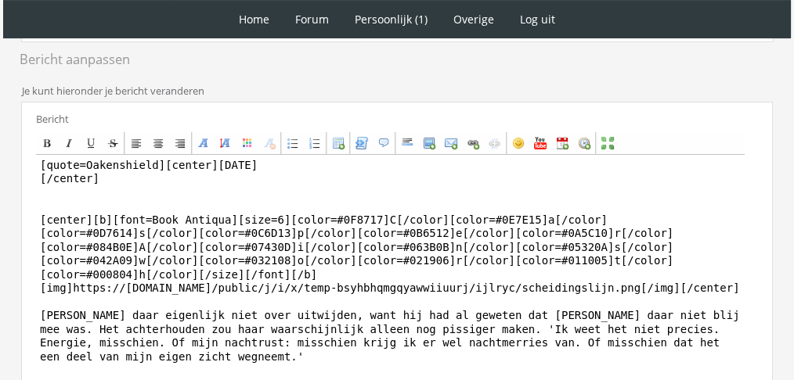
scroll to position [457, 0]
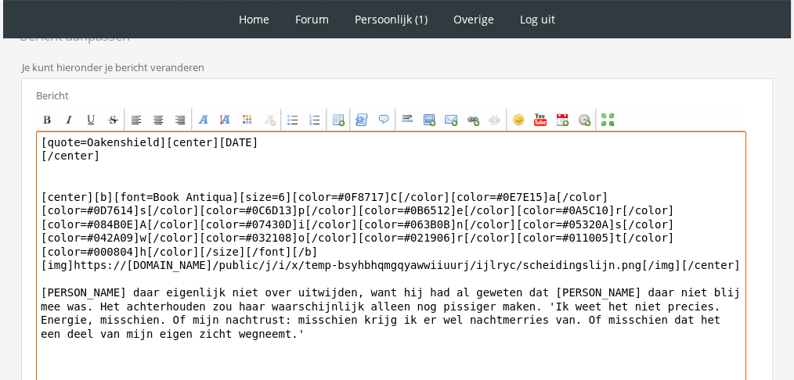
drag, startPoint x: 153, startPoint y: 143, endPoint x: 0, endPoint y: 129, distance: 153.2
click at [0, 129] on div "1 Home Forum Forum index Actieve topics Mijn topics Persoonlijk (1) Profiel Pri…" at bounding box center [397, 52] width 794 height 1019
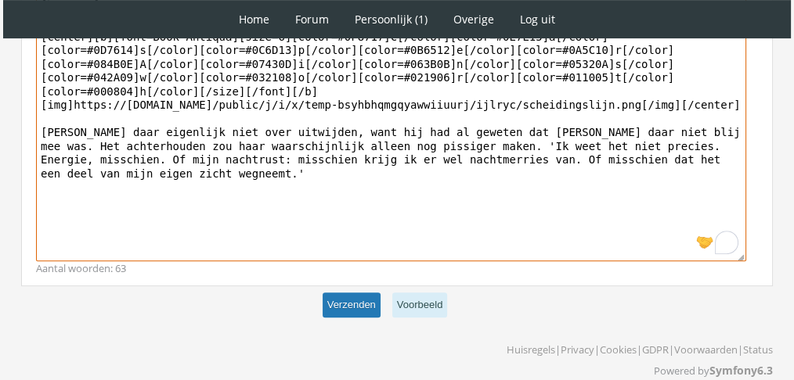
type textarea "[center][DATE] [/center] [center][b][font=Book Antiqua][size=6][color=#0F8717]C…"
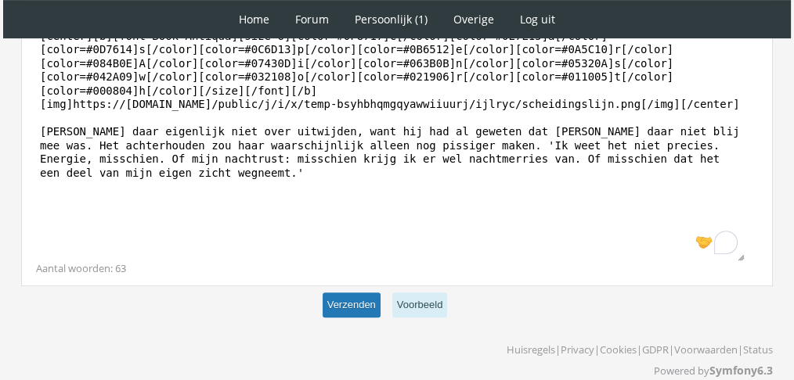
scroll to position [617, 0]
click at [343, 294] on button "Verzenden" at bounding box center [351, 306] width 58 height 26
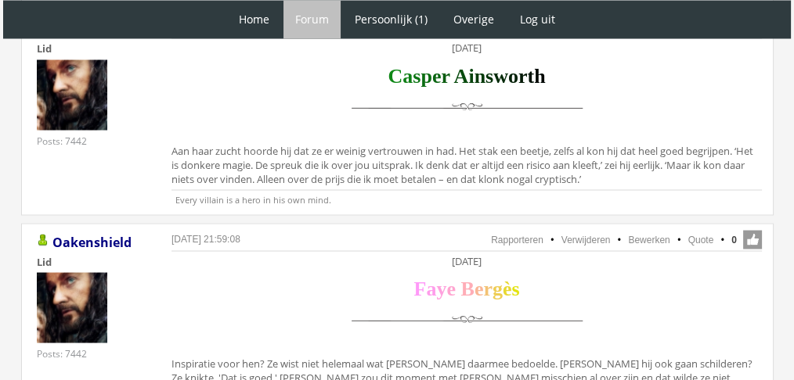
scroll to position [2864, 0]
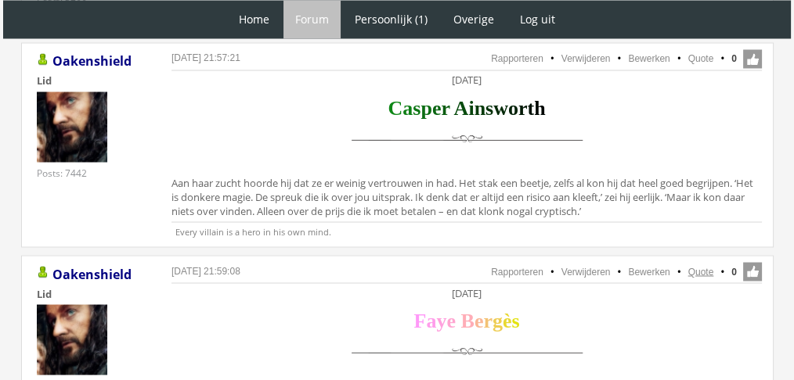
click at [704, 266] on link "Quote" at bounding box center [701, 271] width 26 height 11
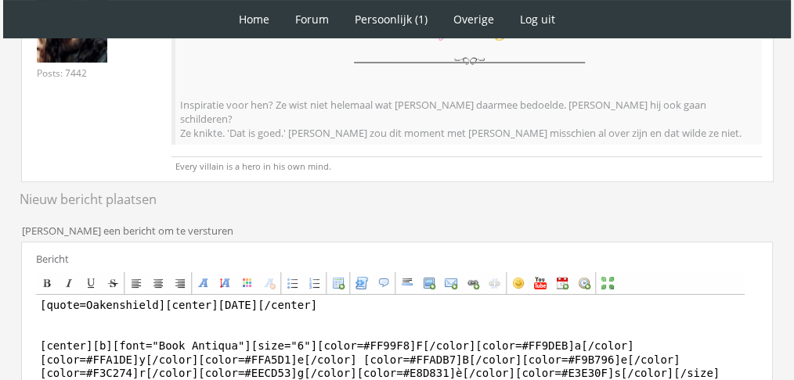
scroll to position [390, 0]
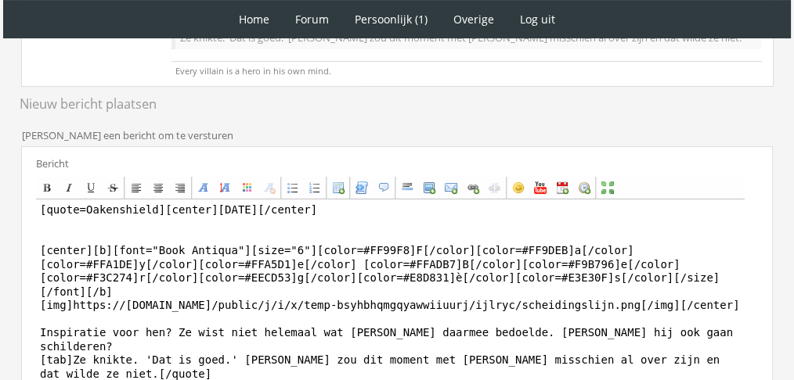
drag, startPoint x: 778, startPoint y: 232, endPoint x: 774, endPoint y: 239, distance: 8.1
click at [774, 239] on div "RPG Realm Ingelogd als Oakenshield Topics: Actieve topics | Mijn topics Het uni…" at bounding box center [396, 179] width 781 height 898
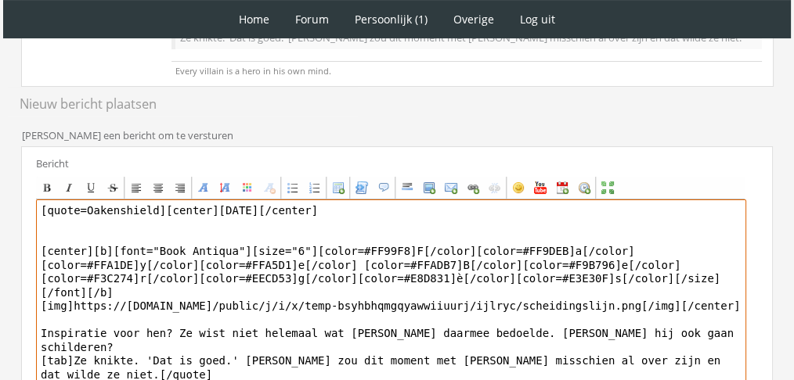
click at [516, 302] on textarea "[quote=Oakenshield][center]Zaterdag 4 december[/center] [center][b][font="Book …" at bounding box center [391, 345] width 710 height 290
click at [587, 317] on textarea "[quote=Oakenshield][center]Zaterdag 4 december[/center] [center][b][font="Book …" at bounding box center [391, 345] width 710 height 290
drag, startPoint x: 741, startPoint y: 319, endPoint x: 31, endPoint y: 306, distance: 709.9
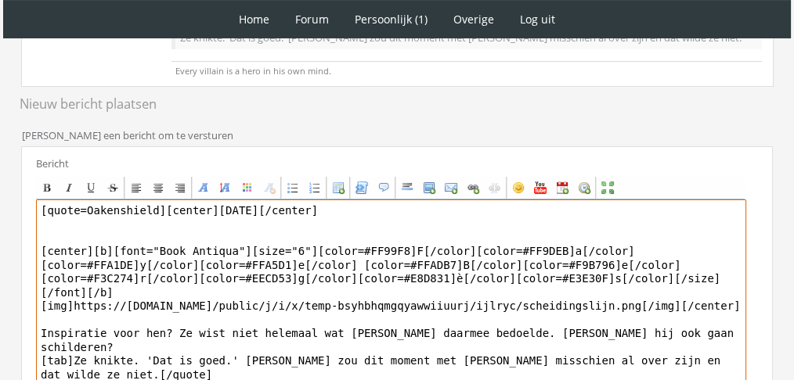
click at [31, 306] on div "Bericht Bold Italic Underline Strikethrough Align left Center Align right Font …" at bounding box center [396, 330] width 751 height 369
paste textarea "[PERSON_NAME] rond. Er waren inderdaad hele wrede schilderijen bij – bij eentje…"
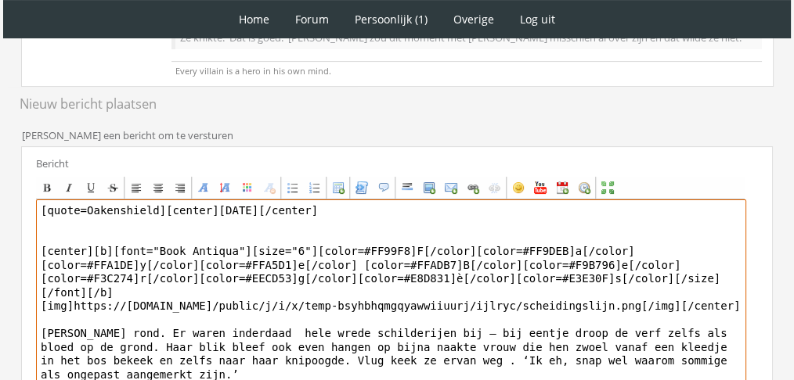
drag, startPoint x: 152, startPoint y: 191, endPoint x: 0, endPoint y: 177, distance: 152.5
click at [0, 177] on div "1 Home Forum Forum index Actieve topics Mijn topics Persoonlijk (1) Profiel Pri…" at bounding box center [397, 120] width 794 height 1020
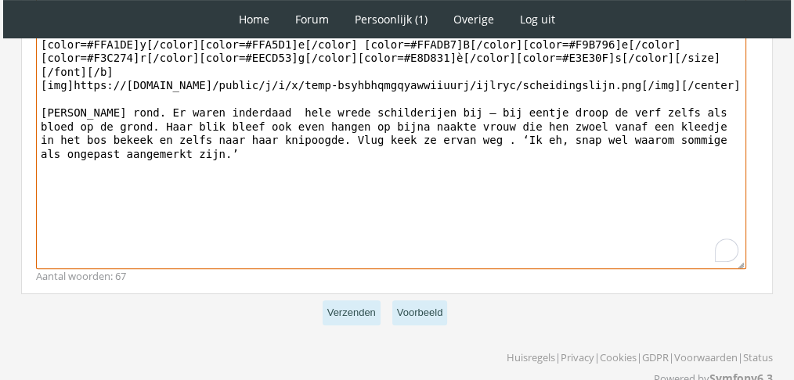
scroll to position [621, 0]
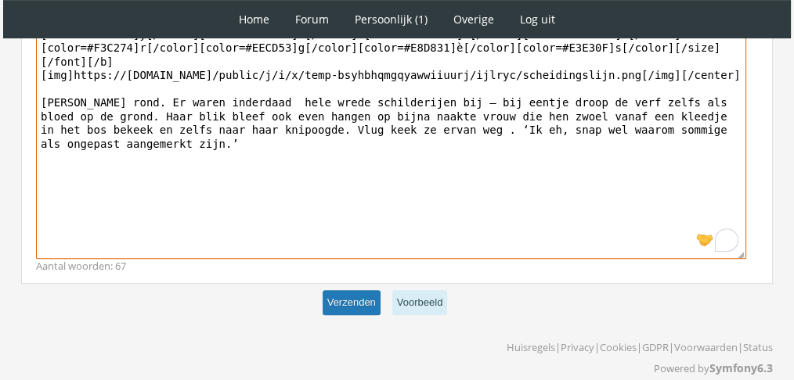
type textarea "[center]Zaterdag 4 december[/center] [center][b][font="Book Antiqua"][size="6"]…"
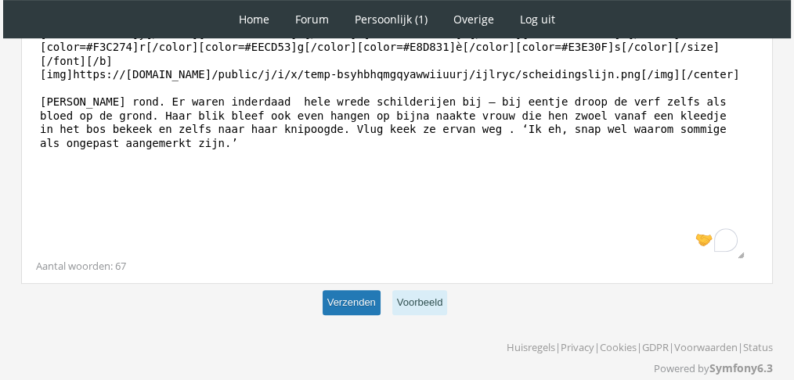
click at [330, 290] on button "Verzenden" at bounding box center [351, 303] width 58 height 26
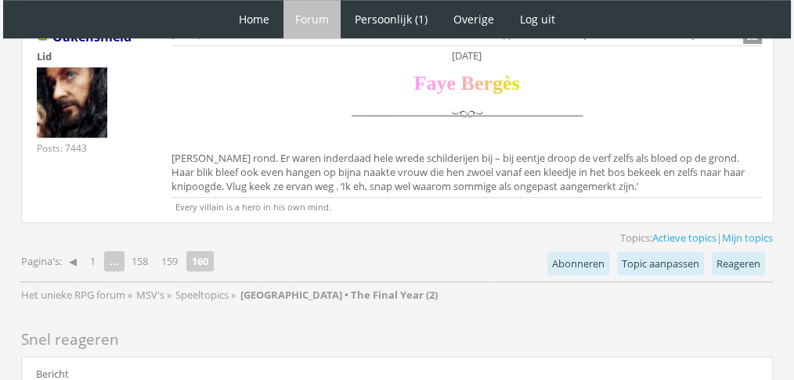
scroll to position [1326, 0]
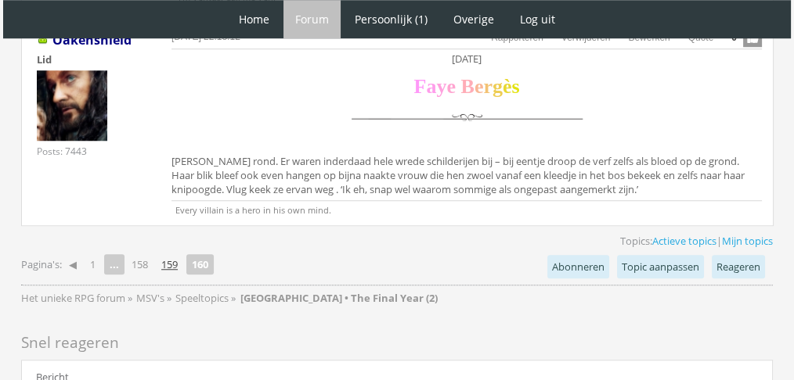
click at [167, 257] on link "159" at bounding box center [169, 265] width 29 height 22
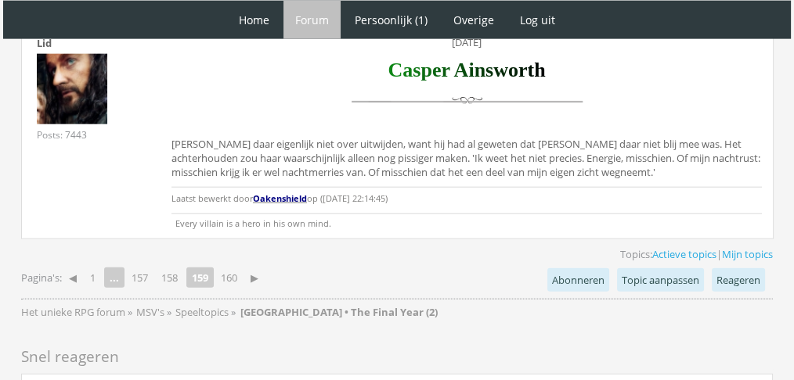
scroll to position [3827, 0]
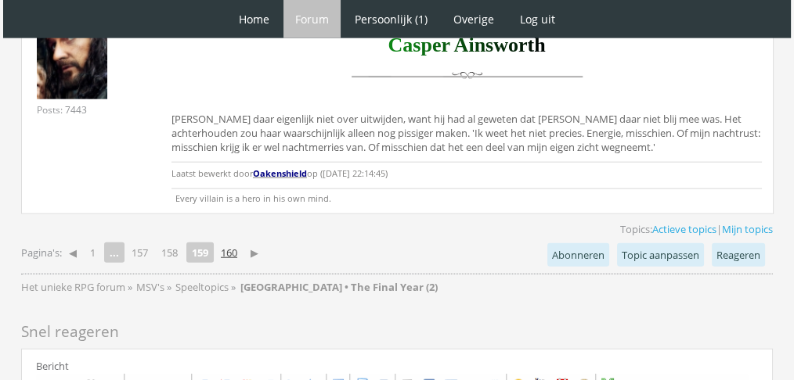
click at [237, 242] on link "160" at bounding box center [228, 253] width 29 height 22
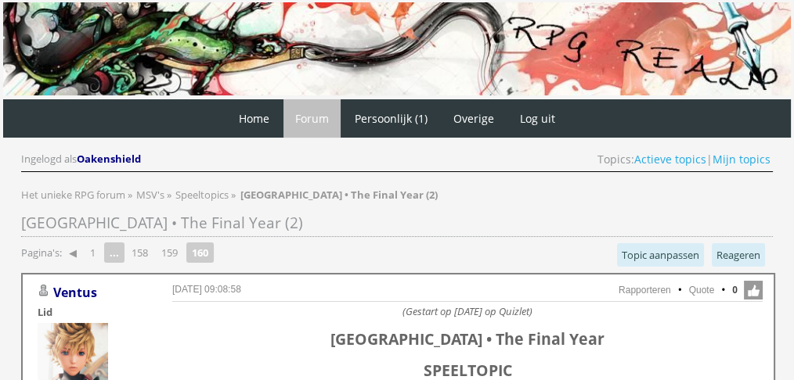
scroll to position [192, 0]
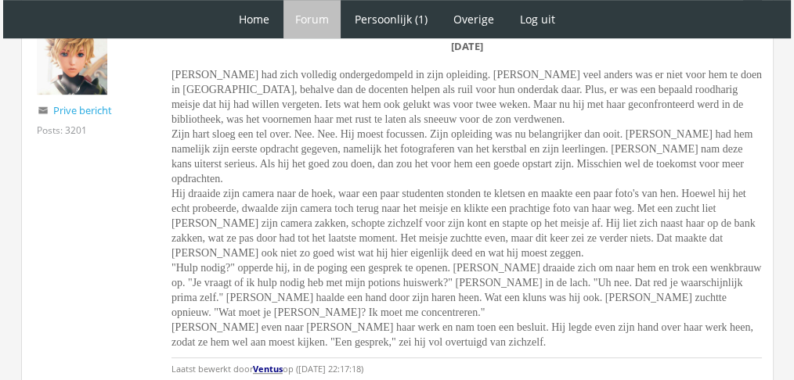
scroll to position [919, 0]
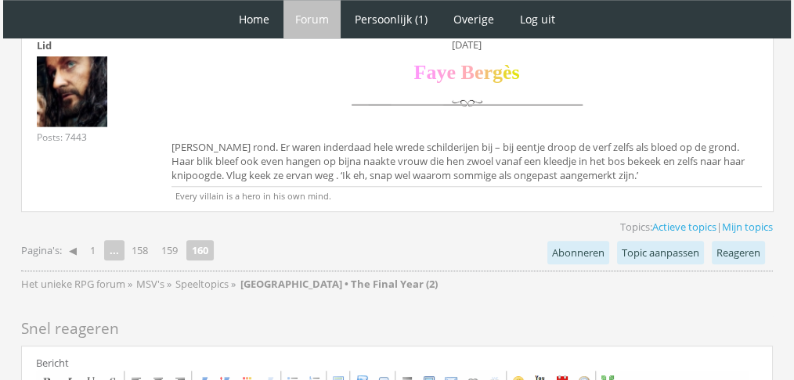
scroll to position [1337, 0]
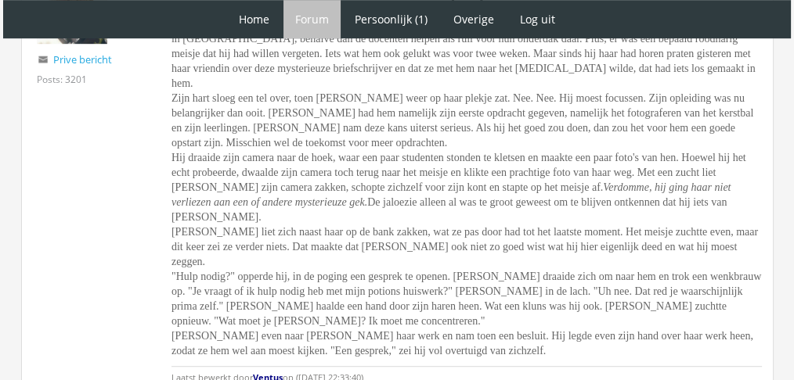
scroll to position [974, 0]
